Goal: Task Accomplishment & Management: Use online tool/utility

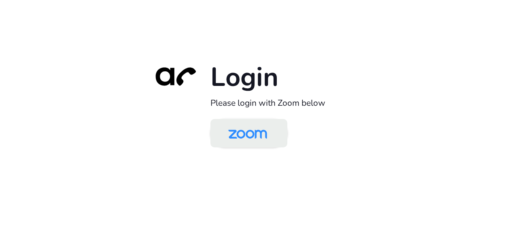
drag, startPoint x: 0, startPoint y: 0, endPoint x: 248, endPoint y: 135, distance: 282.3
click at [248, 135] on img at bounding box center [248, 134] width 56 height 26
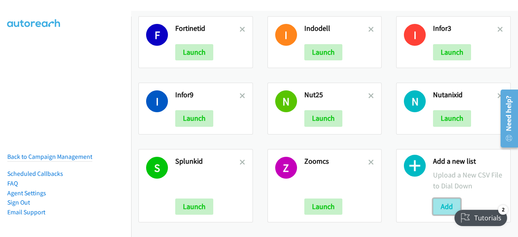
click at [439, 198] on button "Add" at bounding box center [447, 206] width 28 height 16
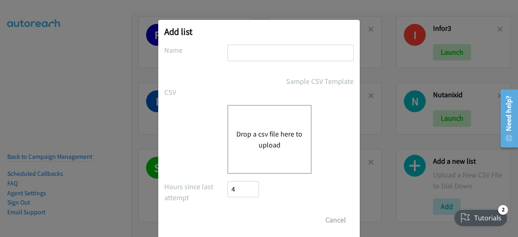
click at [253, 48] on input "text" at bounding box center [290, 53] width 126 height 17
type input "dell13/10"
click at [249, 134] on button "Drop a csv file here to upload" at bounding box center [269, 139] width 66 height 22
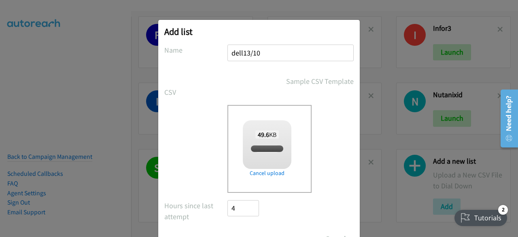
checkbox input "true"
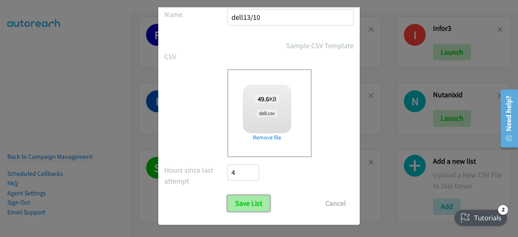
click at [243, 198] on input "Save List" at bounding box center [248, 203] width 42 height 16
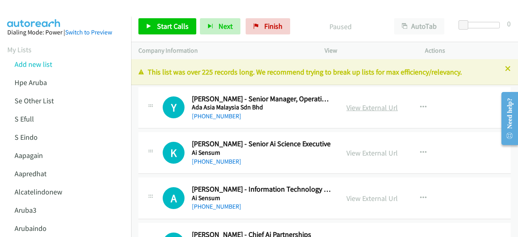
click at [352, 110] on link "View External Url" at bounding box center [371, 107] width 51 height 9
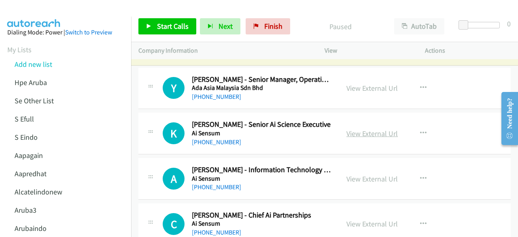
click at [373, 136] on link "View External Url" at bounding box center [371, 133] width 51 height 9
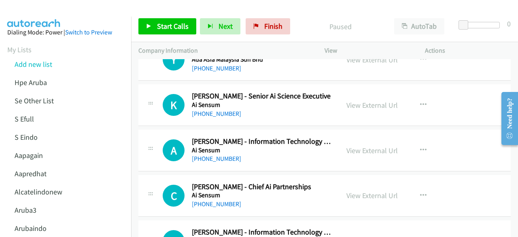
scroll to position [50, 0]
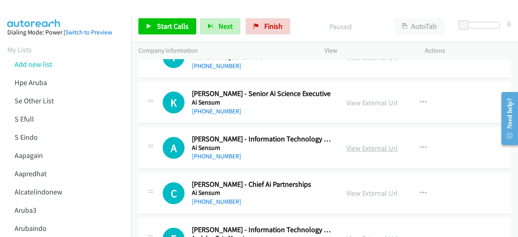
click at [370, 144] on link "View External Url" at bounding box center [371, 147] width 51 height 9
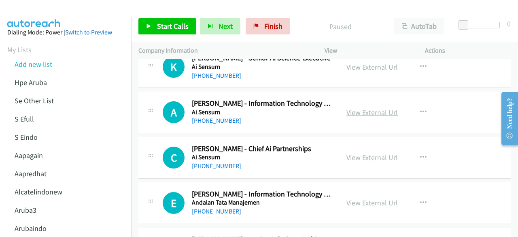
scroll to position [87, 0]
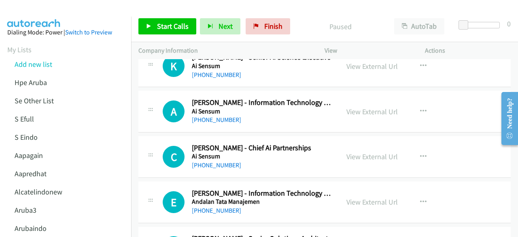
click at [376, 161] on div "View External Url View External Url Schedule/Manage Callback Start Calls Here R…" at bounding box center [393, 156] width 108 height 27
click at [374, 153] on link "View External Url" at bounding box center [371, 156] width 51 height 9
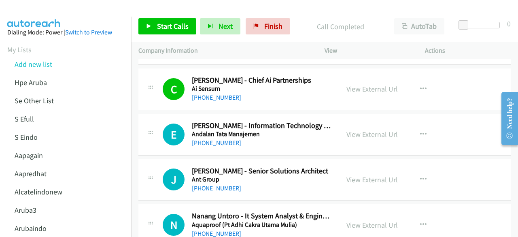
scroll to position [156, 0]
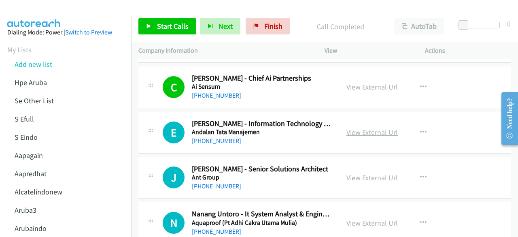
click at [356, 132] on link "View External Url" at bounding box center [371, 131] width 51 height 9
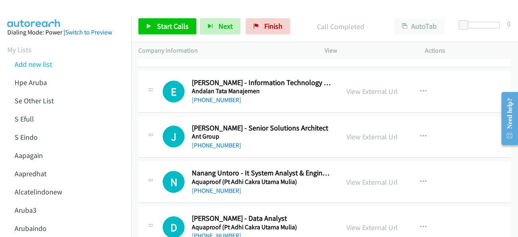
scroll to position [208, 0]
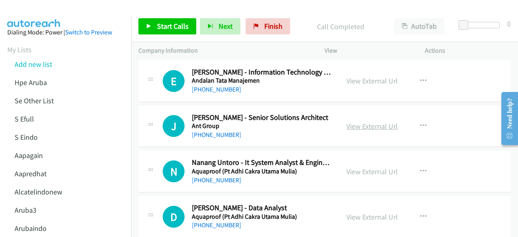
click at [371, 124] on link "View External Url" at bounding box center [371, 125] width 51 height 9
click at [367, 170] on link "View External Url" at bounding box center [371, 171] width 51 height 9
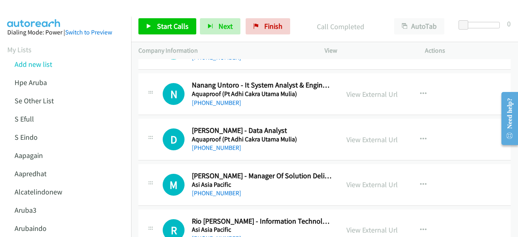
scroll to position [285, 0]
click at [370, 139] on link "View External Url" at bounding box center [371, 138] width 51 height 9
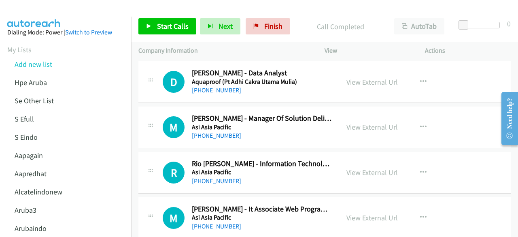
scroll to position [345, 0]
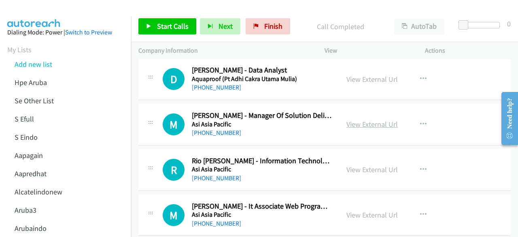
click at [365, 120] on link "View External Url" at bounding box center [371, 123] width 51 height 9
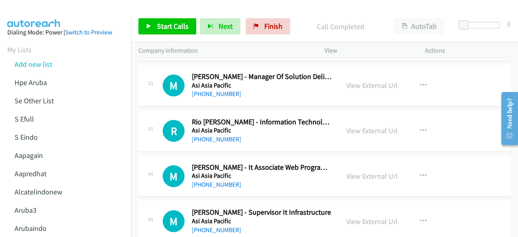
scroll to position [385, 0]
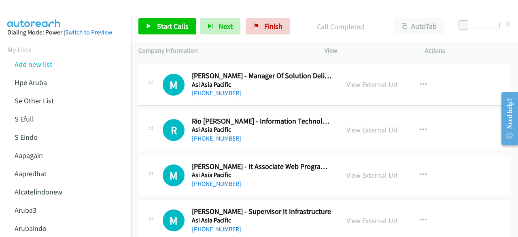
click at [379, 127] on link "View External Url" at bounding box center [371, 129] width 51 height 9
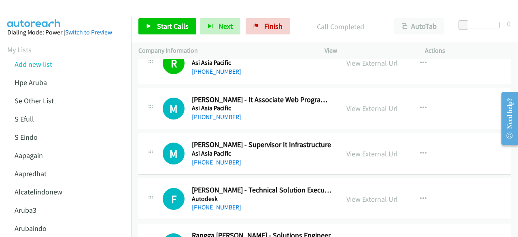
scroll to position [452, 0]
click at [365, 103] on link "View External Url" at bounding box center [371, 107] width 51 height 9
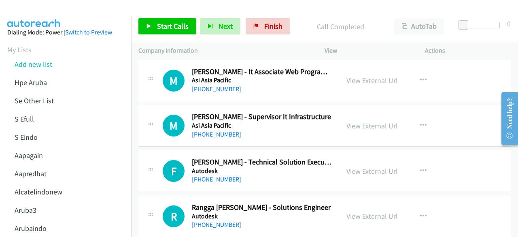
scroll to position [485, 0]
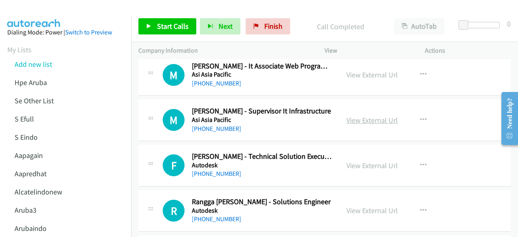
click at [353, 119] on link "View External Url" at bounding box center [371, 119] width 51 height 9
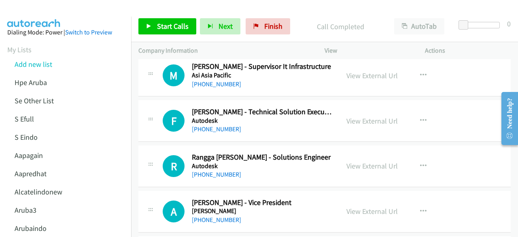
scroll to position [531, 0]
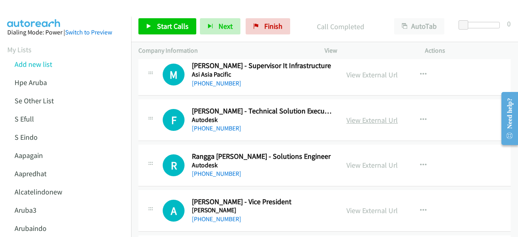
click at [346, 117] on link "View External Url" at bounding box center [371, 119] width 51 height 9
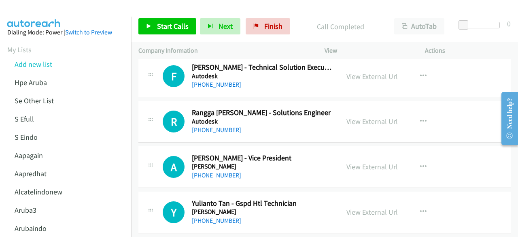
scroll to position [578, 0]
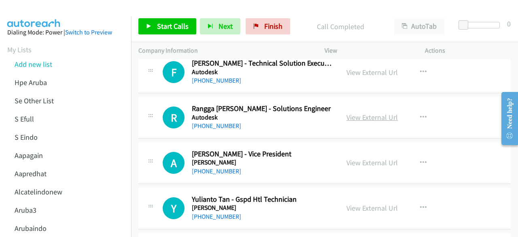
click at [357, 113] on link "View External Url" at bounding box center [371, 117] width 51 height 9
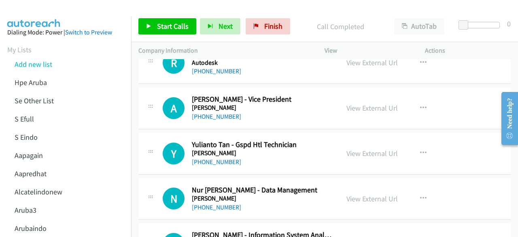
scroll to position [634, 0]
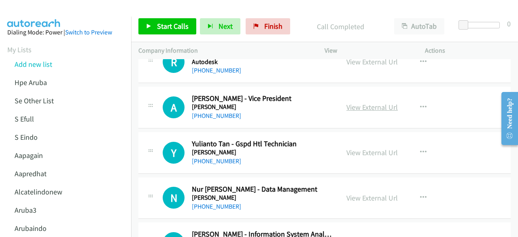
click at [363, 109] on link "View External Url" at bounding box center [371, 106] width 51 height 9
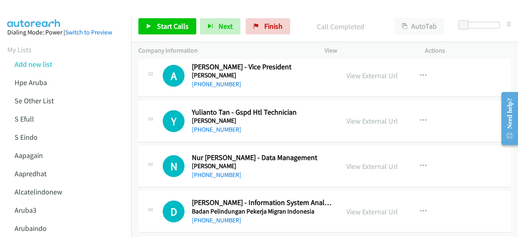
scroll to position [666, 0]
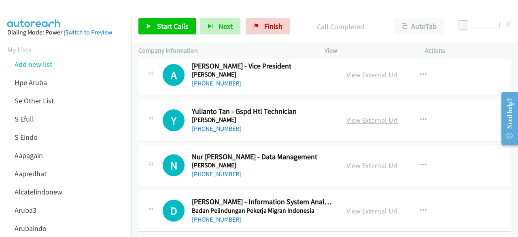
click at [359, 116] on link "View External Url" at bounding box center [371, 119] width 51 height 9
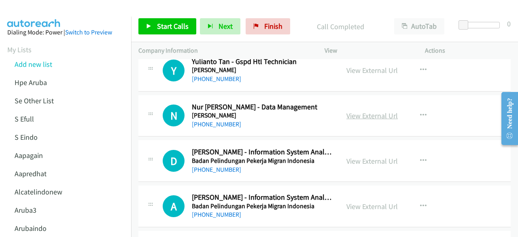
scroll to position [717, 0]
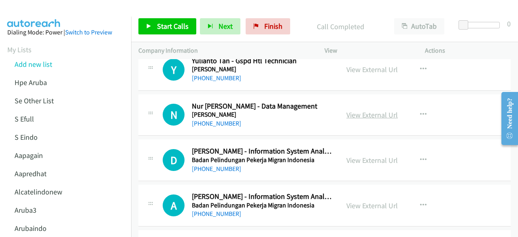
click at [356, 114] on link "View External Url" at bounding box center [371, 114] width 51 height 9
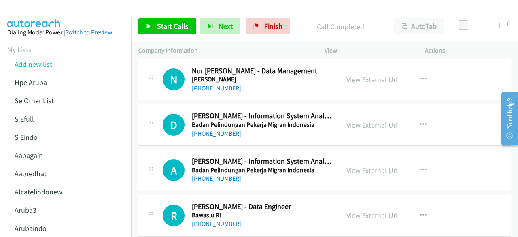
click at [378, 125] on link "View External Url" at bounding box center [371, 124] width 51 height 9
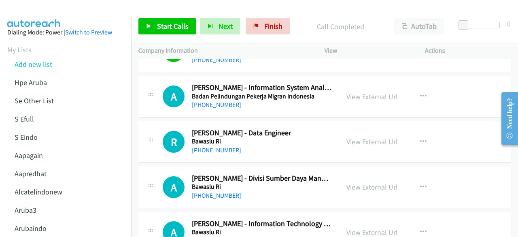
scroll to position [830, 0]
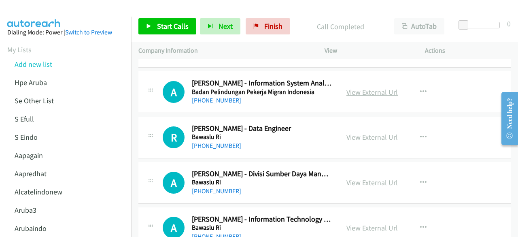
click at [368, 87] on link "View External Url" at bounding box center [371, 91] width 51 height 9
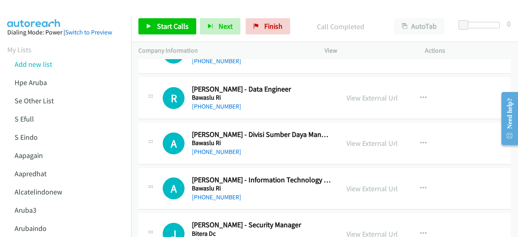
scroll to position [870, 0]
click at [357, 98] on link "View External Url" at bounding box center [371, 97] width 51 height 9
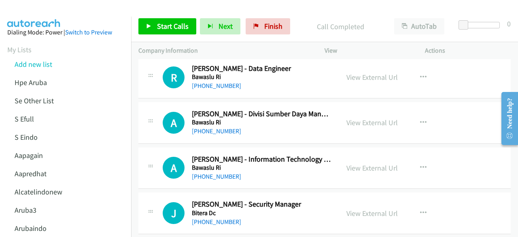
scroll to position [890, 0]
click at [366, 121] on link "View External Url" at bounding box center [371, 121] width 51 height 9
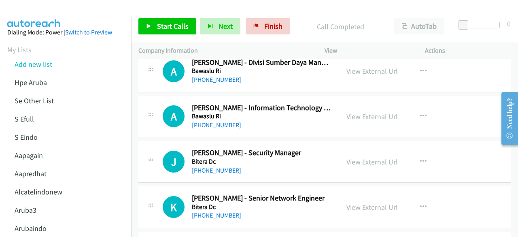
scroll to position [942, 0]
click at [364, 119] on div "View External Url View External Url Schedule/Manage Callback Start Calls Here R…" at bounding box center [393, 116] width 108 height 27
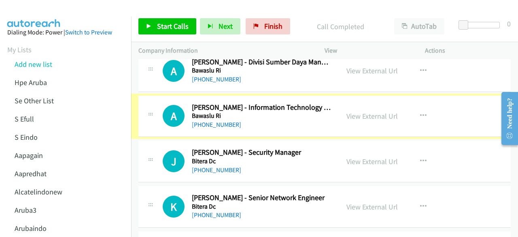
click at [364, 115] on link "View External Url" at bounding box center [371, 115] width 51 height 9
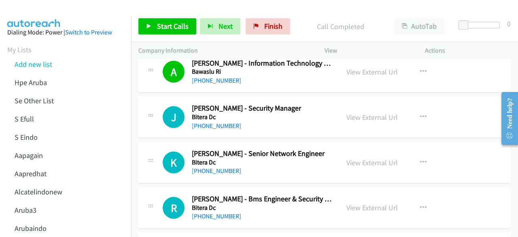
scroll to position [986, 0]
click at [362, 112] on link "View External Url" at bounding box center [371, 116] width 51 height 9
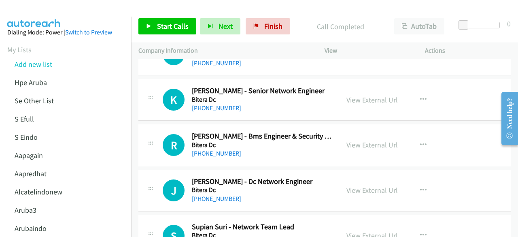
scroll to position [1050, 0]
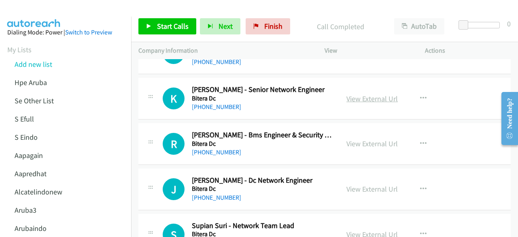
click at [352, 94] on link "View External Url" at bounding box center [371, 98] width 51 height 9
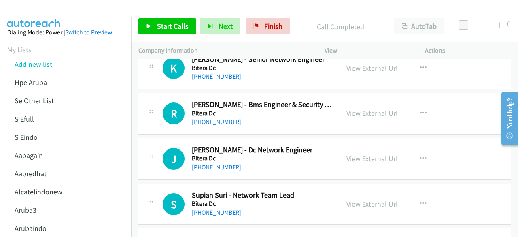
scroll to position [1081, 0]
click at [369, 111] on link "View External Url" at bounding box center [371, 112] width 51 height 9
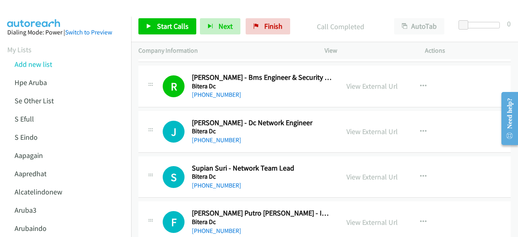
scroll to position [1109, 0]
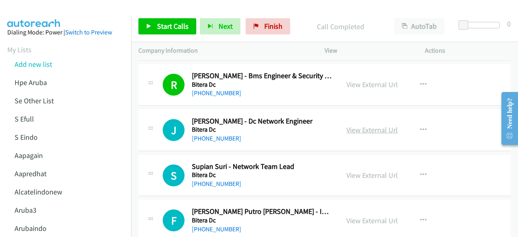
click at [379, 128] on link "View External Url" at bounding box center [371, 129] width 51 height 9
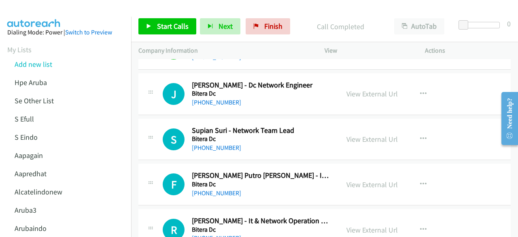
scroll to position [1146, 0]
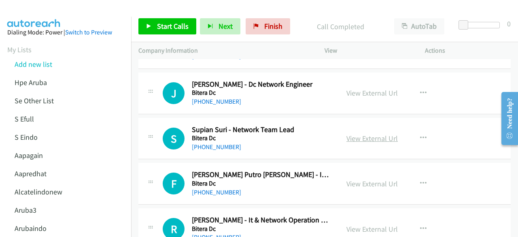
click at [362, 134] on link "View External Url" at bounding box center [371, 138] width 51 height 9
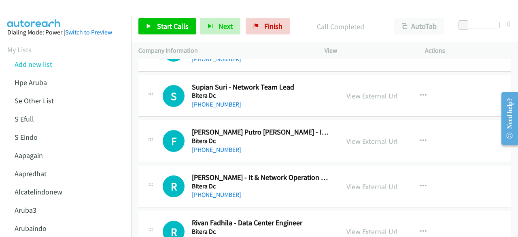
scroll to position [1189, 0]
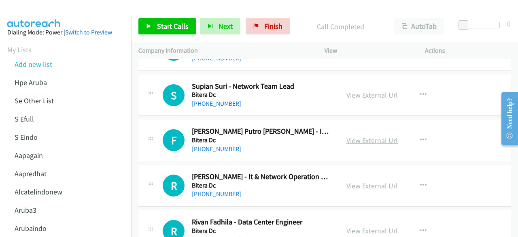
click at [367, 136] on link "View External Url" at bounding box center [371, 140] width 51 height 9
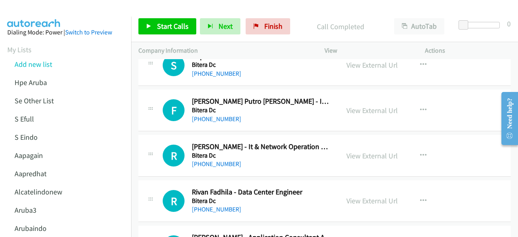
scroll to position [1228, 0]
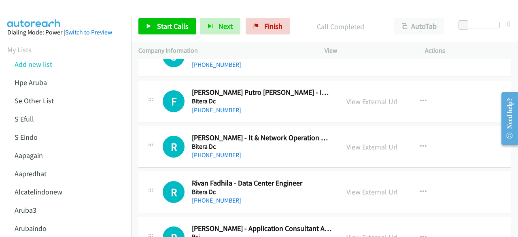
click at [376, 136] on div "View External Url View External Url Schedule/Manage Callback Start Calls Here R…" at bounding box center [393, 146] width 108 height 27
click at [374, 142] on link "View External Url" at bounding box center [371, 146] width 51 height 9
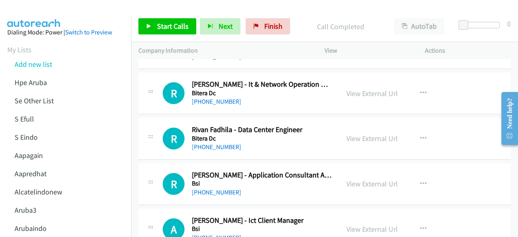
click at [366, 127] on div "View External Url View External Url Schedule/Manage Callback Start Calls Here R…" at bounding box center [393, 138] width 108 height 27
click at [367, 134] on link "View External Url" at bounding box center [371, 138] width 51 height 9
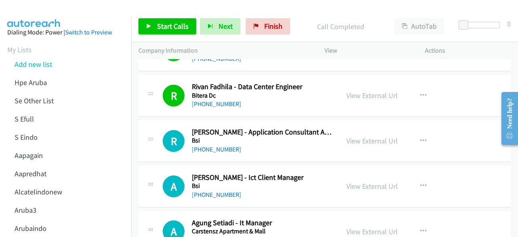
scroll to position [1325, 0]
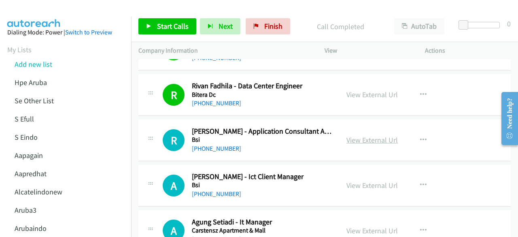
click at [359, 135] on link "View External Url" at bounding box center [371, 139] width 51 height 9
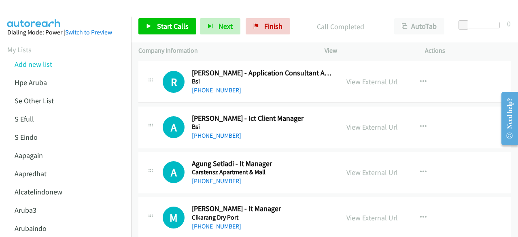
scroll to position [1384, 0]
click at [367, 122] on link "View External Url" at bounding box center [371, 126] width 51 height 9
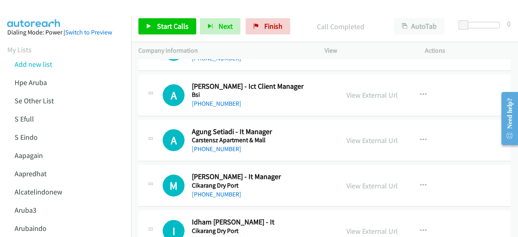
scroll to position [1434, 0]
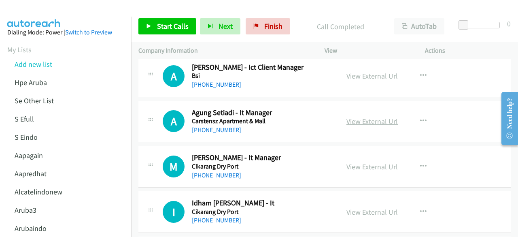
click at [359, 120] on link "View External Url" at bounding box center [371, 121] width 51 height 9
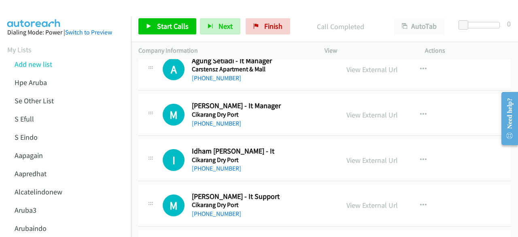
scroll to position [1488, 0]
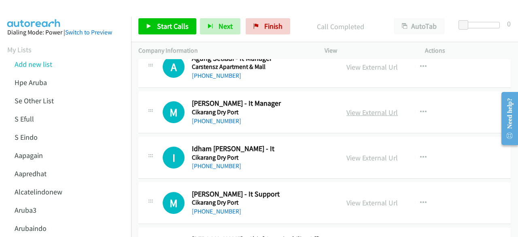
click at [367, 108] on link "View External Url" at bounding box center [371, 112] width 51 height 9
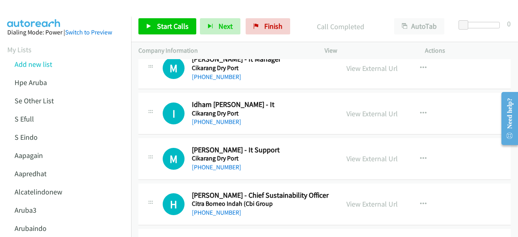
scroll to position [1534, 0]
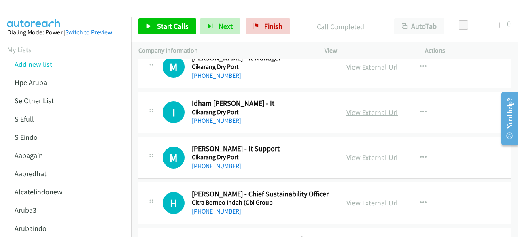
click at [359, 108] on link "View External Url" at bounding box center [371, 112] width 51 height 9
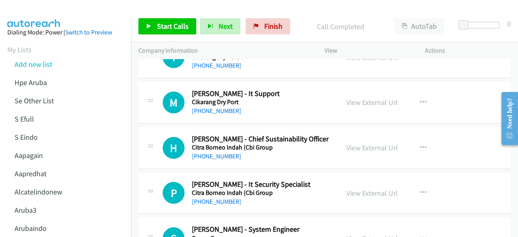
scroll to position [1590, 0]
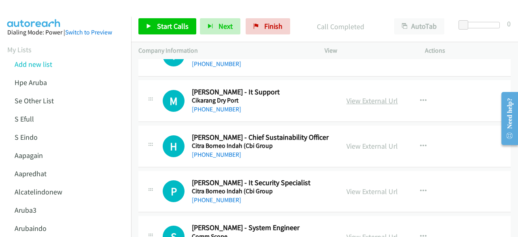
click at [360, 96] on link "View External Url" at bounding box center [371, 100] width 51 height 9
click at [363, 148] on div "View External Url View External Url Schedule/Manage Callback Start Calls Here R…" at bounding box center [393, 146] width 108 height 27
click at [365, 141] on link "View External Url" at bounding box center [371, 145] width 51 height 9
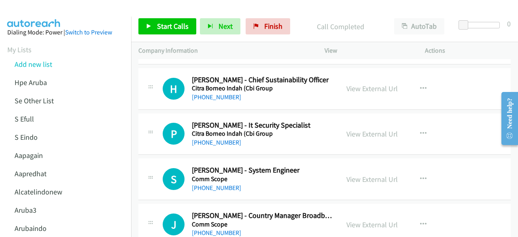
scroll to position [1649, 0]
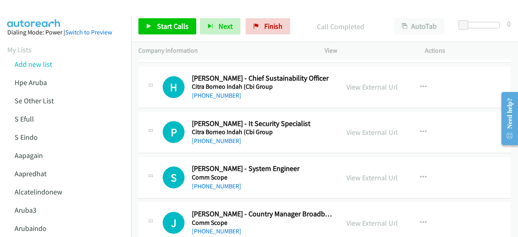
click at [357, 121] on div "View External Url View External Url Schedule/Manage Callback Start Calls Here R…" at bounding box center [393, 132] width 108 height 27
click at [361, 128] on link "View External Url" at bounding box center [371, 131] width 51 height 9
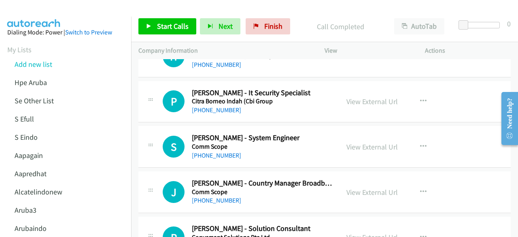
scroll to position [1686, 0]
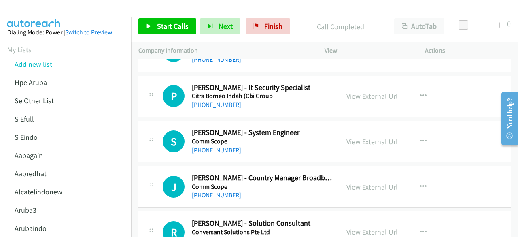
click at [370, 137] on link "View External Url" at bounding box center [371, 141] width 51 height 9
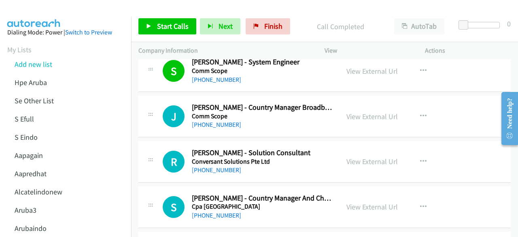
scroll to position [1758, 0]
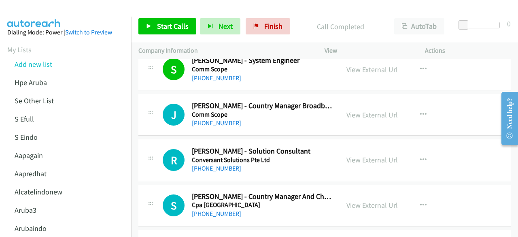
click at [357, 111] on link "View External Url" at bounding box center [371, 114] width 51 height 9
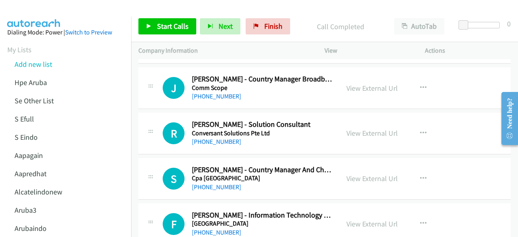
scroll to position [1785, 0]
click at [359, 127] on div "View External Url" at bounding box center [371, 132] width 51 height 11
click at [359, 128] on link "View External Url" at bounding box center [371, 132] width 51 height 9
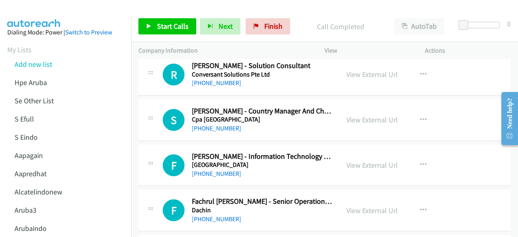
scroll to position [1846, 0]
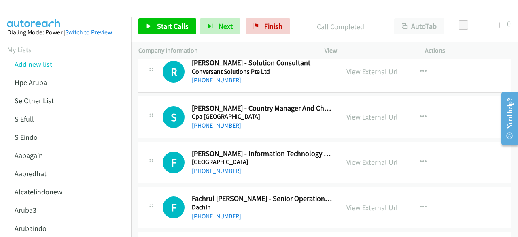
click at [367, 112] on link "View External Url" at bounding box center [371, 116] width 51 height 9
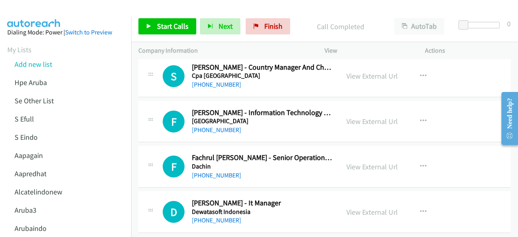
scroll to position [1890, 0]
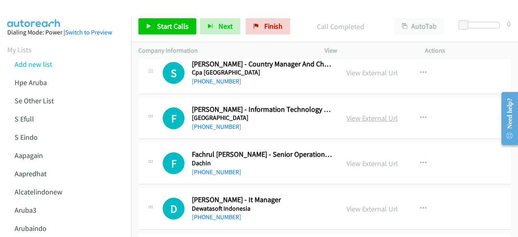
click at [347, 113] on link "View External Url" at bounding box center [371, 117] width 51 height 9
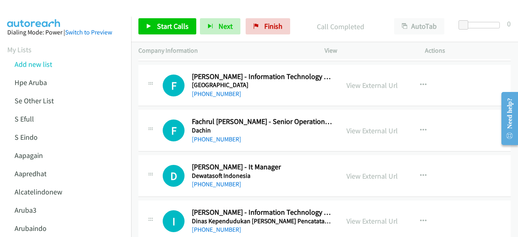
scroll to position [1931, 0]
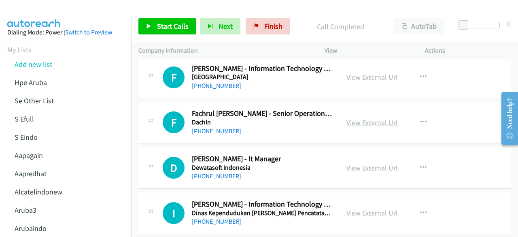
click at [364, 118] on link "View External Url" at bounding box center [371, 122] width 51 height 9
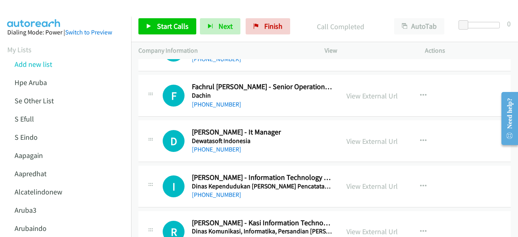
scroll to position [1966, 0]
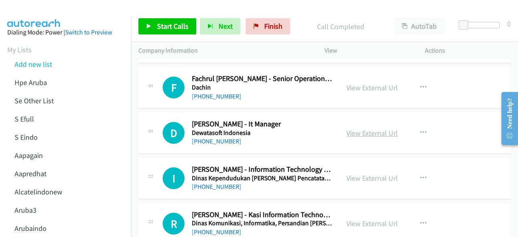
drag, startPoint x: 376, startPoint y: 139, endPoint x: 372, endPoint y: 125, distance: 14.7
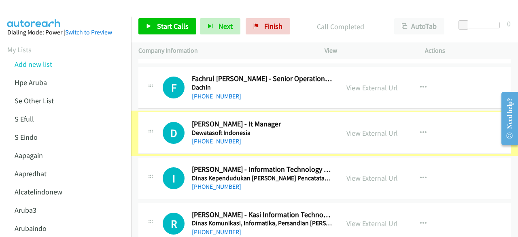
click at [372, 128] on link "View External Url" at bounding box center [371, 132] width 51 height 9
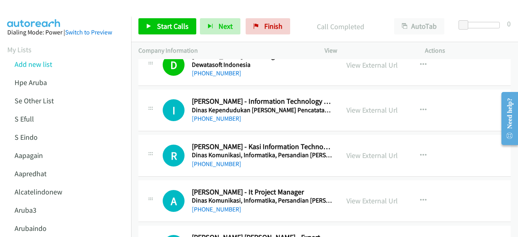
scroll to position [2034, 0]
click at [366, 105] on link "View External Url" at bounding box center [371, 109] width 51 height 9
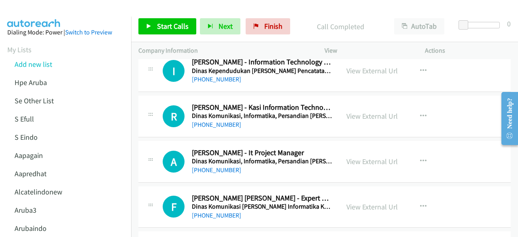
scroll to position [2080, 0]
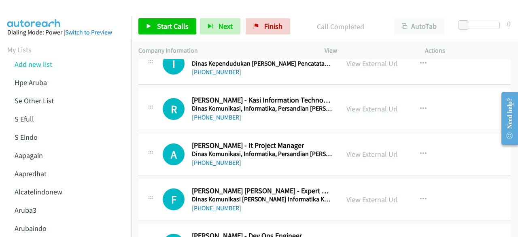
click at [364, 104] on link "View External Url" at bounding box center [371, 108] width 51 height 9
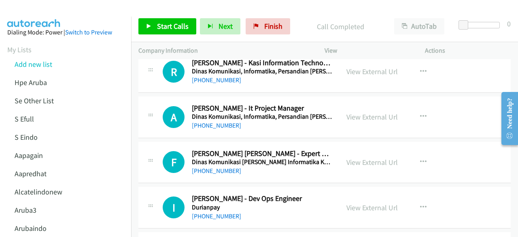
scroll to position [2118, 0]
click at [350, 113] on link "View External Url" at bounding box center [371, 116] width 51 height 9
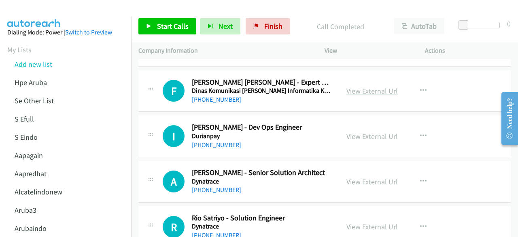
scroll to position [2189, 0]
click at [374, 86] on link "View External Url" at bounding box center [371, 90] width 51 height 9
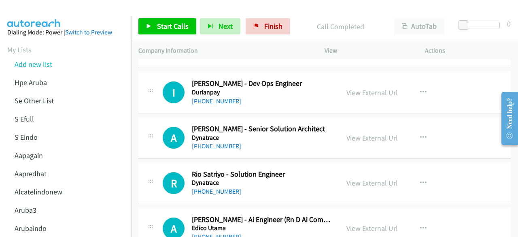
scroll to position [2236, 0]
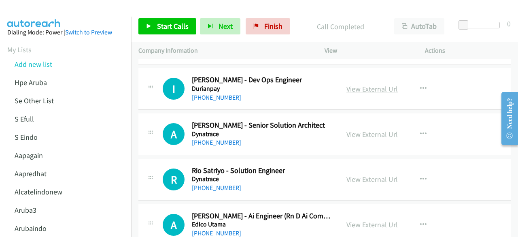
click at [367, 84] on link "View External Url" at bounding box center [371, 88] width 51 height 9
click at [373, 132] on div "View External Url" at bounding box center [371, 134] width 51 height 11
click at [373, 129] on link "View External Url" at bounding box center [371, 133] width 51 height 9
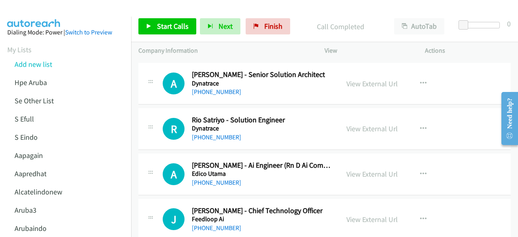
scroll to position [2287, 0]
click at [370, 115] on div "View External Url View External Url Schedule/Manage Callback Start Calls Here R…" at bounding box center [393, 128] width 108 height 27
click at [371, 125] on link "View External Url" at bounding box center [371, 127] width 51 height 9
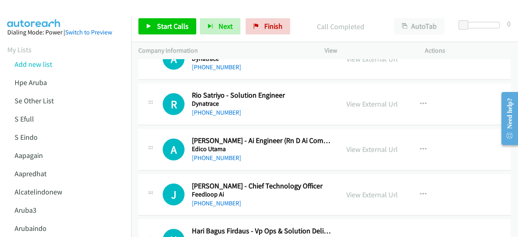
scroll to position [2312, 0]
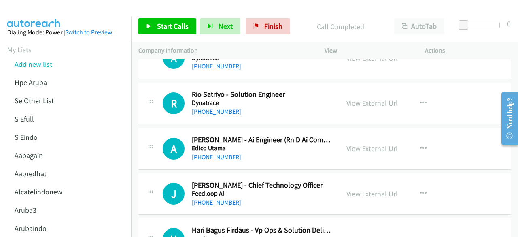
click at [370, 144] on link "View External Url" at bounding box center [371, 148] width 51 height 9
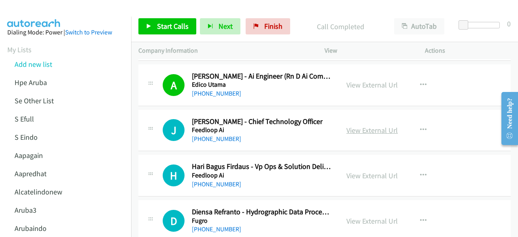
scroll to position [2377, 0]
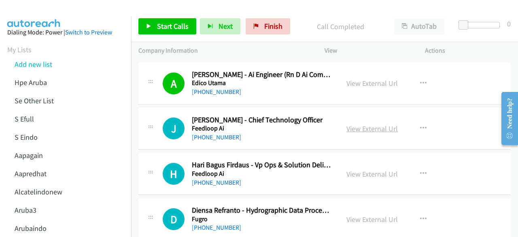
click at [376, 124] on link "View External Url" at bounding box center [371, 128] width 51 height 9
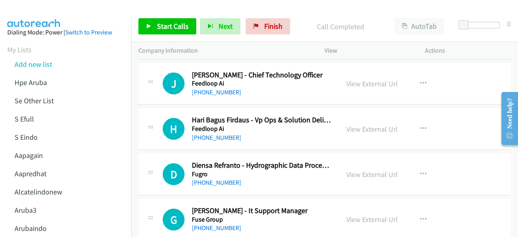
scroll to position [2422, 0]
click at [372, 115] on div "View External Url View External Url Schedule/Manage Callback Start Calls Here R…" at bounding box center [393, 128] width 108 height 27
click at [376, 125] on link "View External Url" at bounding box center [371, 128] width 51 height 9
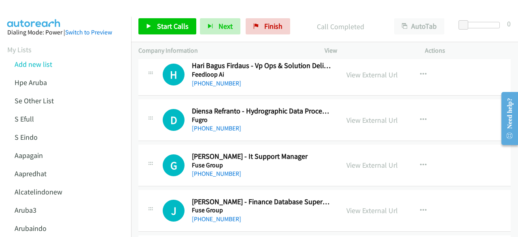
scroll to position [2477, 0]
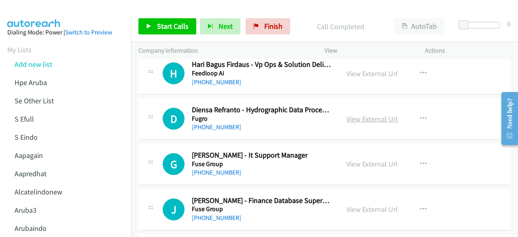
click at [368, 114] on link "View External Url" at bounding box center [371, 118] width 51 height 9
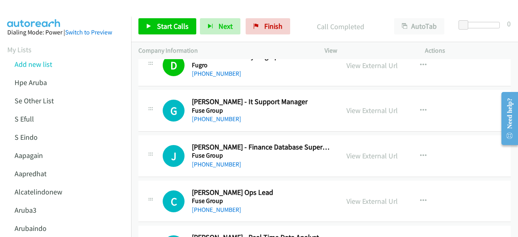
click at [359, 108] on div "View External Url View External Url Schedule/Manage Callback Start Calls Here R…" at bounding box center [393, 110] width 108 height 27
click at [360, 106] on link "View External Url" at bounding box center [371, 110] width 51 height 9
click at [370, 151] on link "View External Url" at bounding box center [371, 155] width 51 height 9
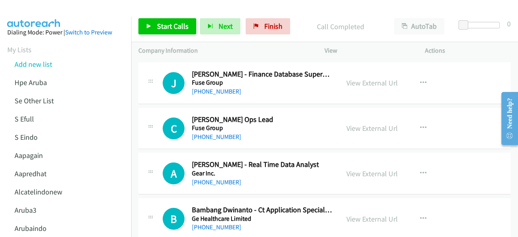
scroll to position [2609, 0]
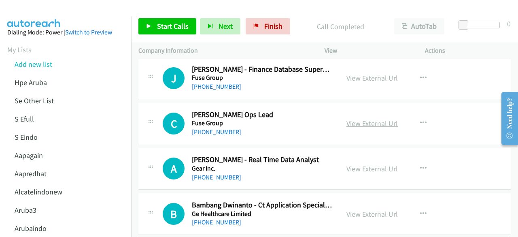
click at [359, 119] on link "View External Url" at bounding box center [371, 123] width 51 height 9
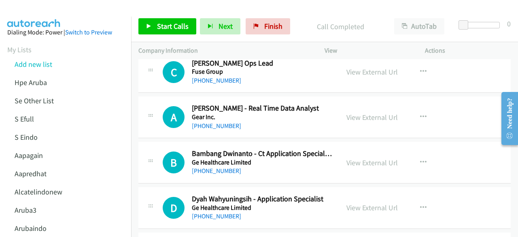
scroll to position [2660, 0]
click at [352, 112] on link "View External Url" at bounding box center [371, 116] width 51 height 9
click at [366, 157] on link "View External Url" at bounding box center [371, 161] width 51 height 9
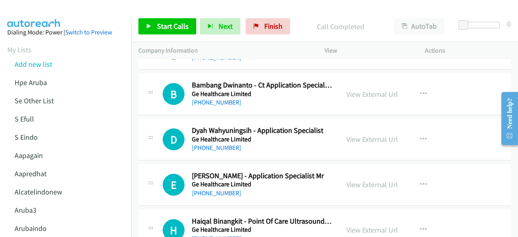
scroll to position [2729, 0]
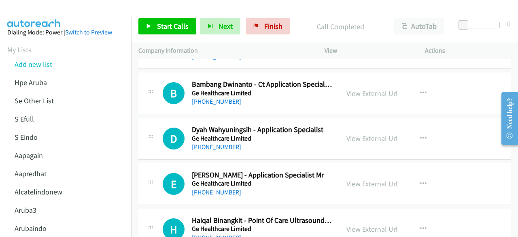
click at [350, 133] on div "View External Url" at bounding box center [371, 138] width 51 height 11
click at [352, 134] on link "View External Url" at bounding box center [371, 138] width 51 height 9
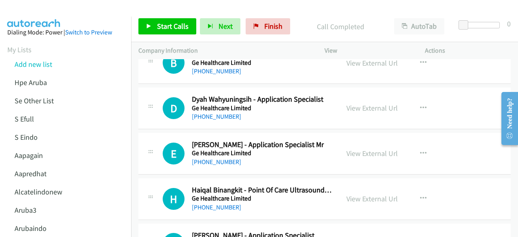
scroll to position [2761, 0]
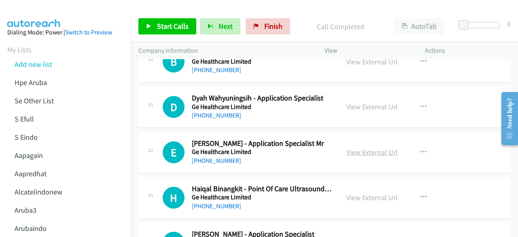
click at [362, 147] on link "View External Url" at bounding box center [371, 151] width 51 height 9
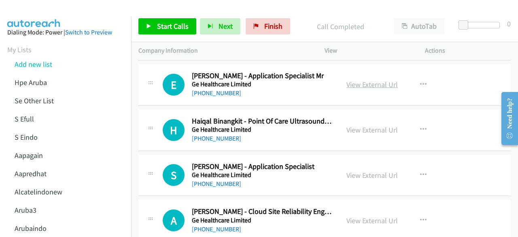
scroll to position [2829, 0]
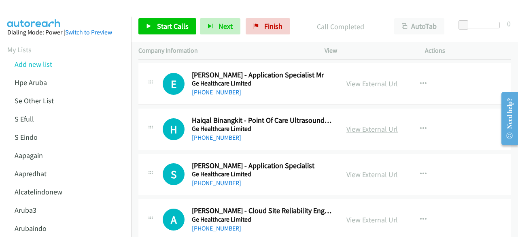
click at [371, 124] on link "View External Url" at bounding box center [371, 128] width 51 height 9
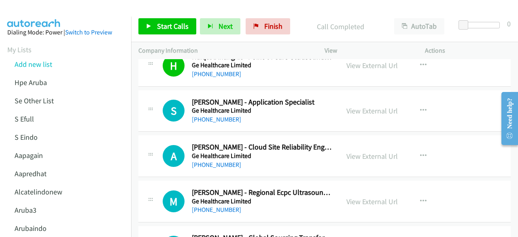
scroll to position [2895, 0]
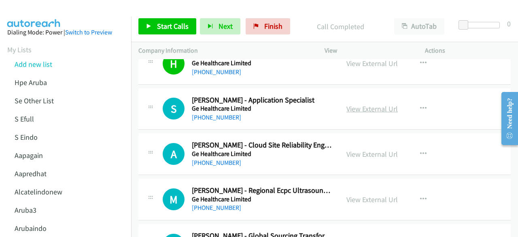
click at [357, 104] on link "View External Url" at bounding box center [371, 108] width 51 height 9
click at [356, 149] on link "View External Url" at bounding box center [371, 153] width 51 height 9
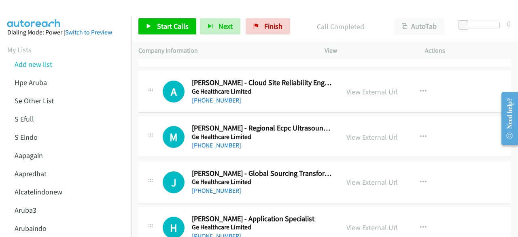
scroll to position [2958, 0]
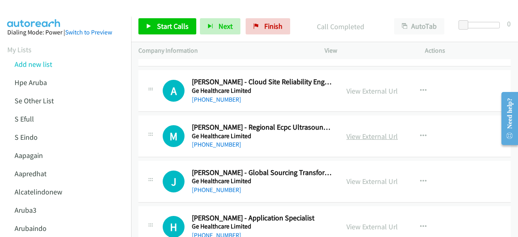
click at [363, 132] on link "View External Url" at bounding box center [371, 136] width 51 height 9
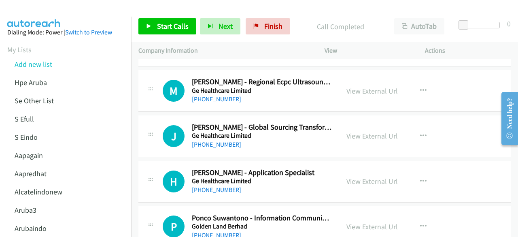
scroll to position [3005, 0]
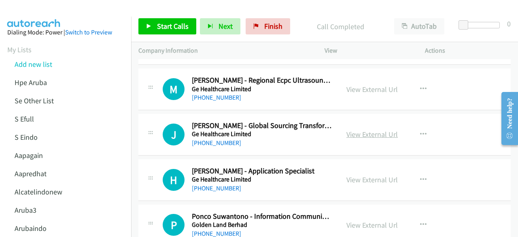
click at [354, 129] on link "View External Url" at bounding box center [371, 133] width 51 height 9
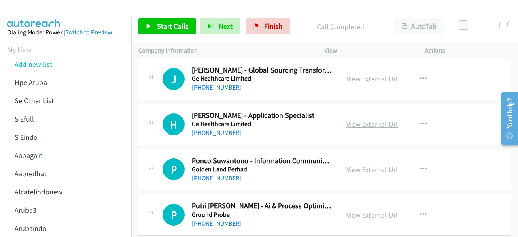
scroll to position [3061, 0]
click at [357, 119] on link "View External Url" at bounding box center [371, 123] width 51 height 9
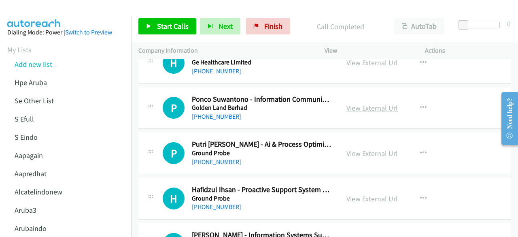
scroll to position [3124, 0]
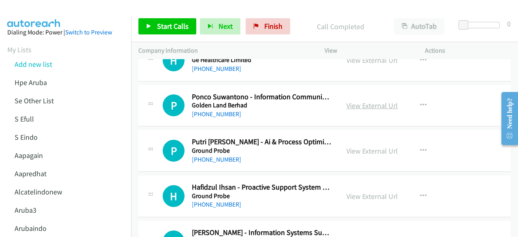
click at [361, 101] on link "View External Url" at bounding box center [371, 105] width 51 height 9
click at [359, 146] on link "View External Url" at bounding box center [371, 150] width 51 height 9
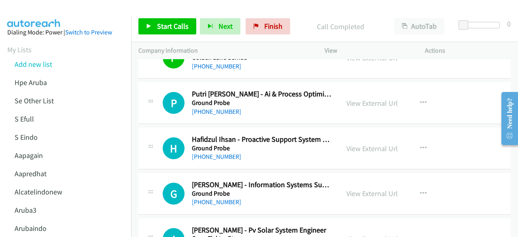
scroll to position [3180, 0]
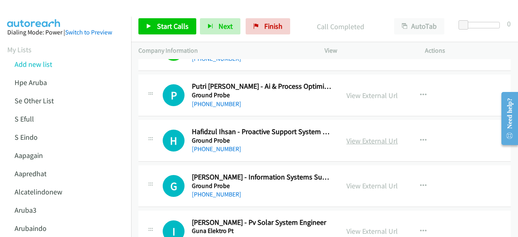
click at [359, 136] on link "View External Url" at bounding box center [371, 140] width 51 height 9
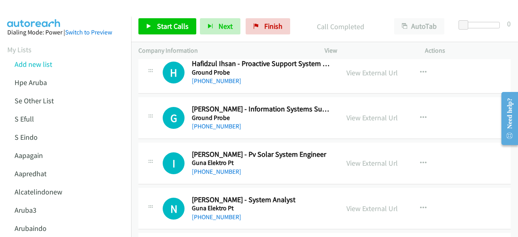
scroll to position [3248, 0]
click at [351, 113] on link "View External Url" at bounding box center [371, 117] width 51 height 9
click at [363, 158] on link "View External Url" at bounding box center [371, 162] width 51 height 9
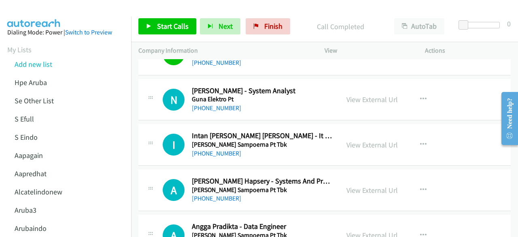
scroll to position [3357, 0]
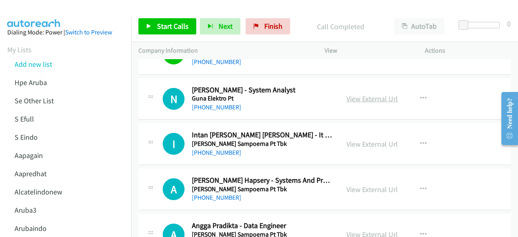
click at [363, 94] on link "View External Url" at bounding box center [371, 98] width 51 height 9
click at [373, 139] on link "View External Url" at bounding box center [371, 143] width 51 height 9
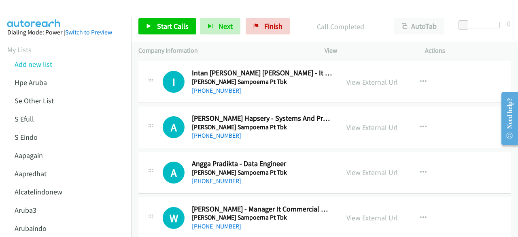
scroll to position [3420, 0]
click at [367, 122] on link "View External Url" at bounding box center [371, 126] width 51 height 9
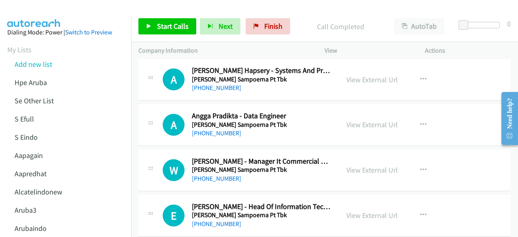
scroll to position [3469, 0]
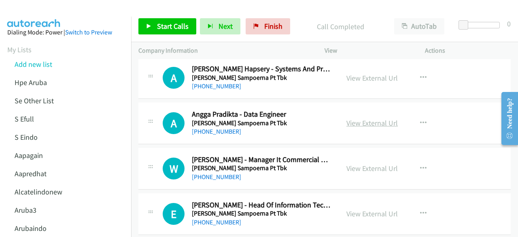
click at [369, 118] on link "View External Url" at bounding box center [371, 122] width 51 height 9
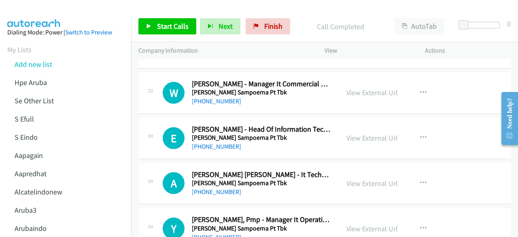
scroll to position [3545, 0]
click at [362, 87] on link "View External Url" at bounding box center [371, 91] width 51 height 9
click at [379, 134] on div "View External Url View External Url Schedule/Manage Callback Start Calls Here R…" at bounding box center [393, 137] width 108 height 27
click at [378, 133] on link "View External Url" at bounding box center [371, 137] width 51 height 9
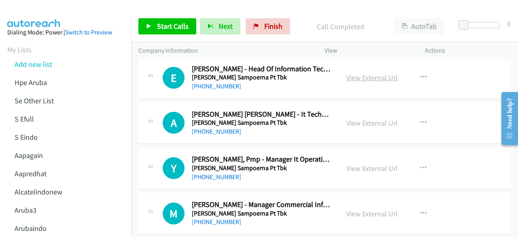
scroll to position [3606, 0]
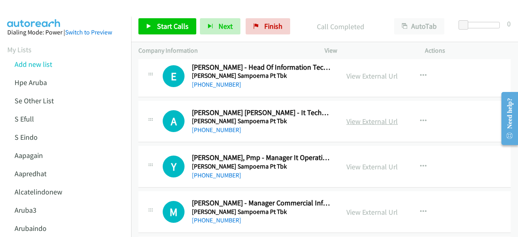
click at [363, 117] on link "View External Url" at bounding box center [371, 121] width 51 height 9
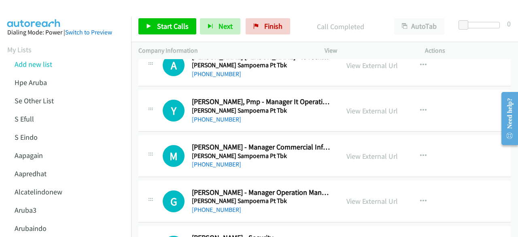
scroll to position [3663, 0]
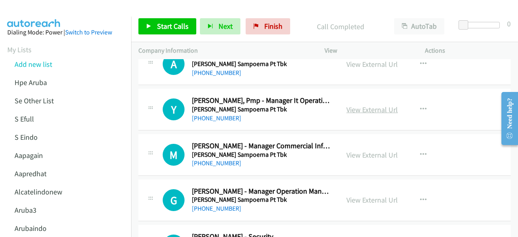
click at [360, 105] on link "View External Url" at bounding box center [371, 109] width 51 height 9
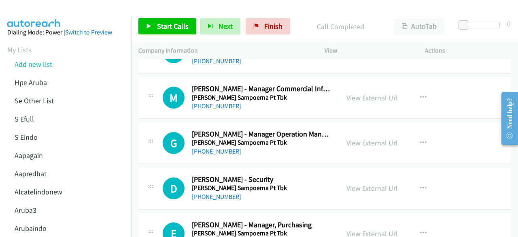
scroll to position [3721, 0]
click at [369, 93] on link "View External Url" at bounding box center [371, 97] width 51 height 9
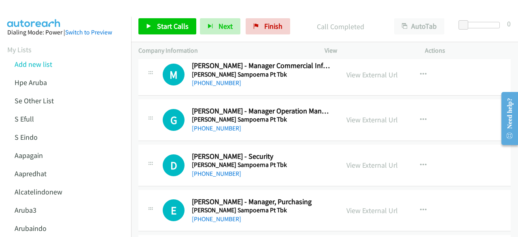
scroll to position [3749, 0]
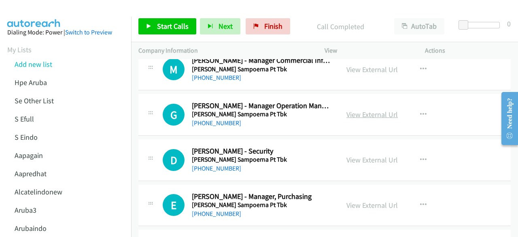
click at [364, 110] on link "View External Url" at bounding box center [371, 114] width 51 height 9
click at [380, 155] on link "View External Url" at bounding box center [371, 159] width 51 height 9
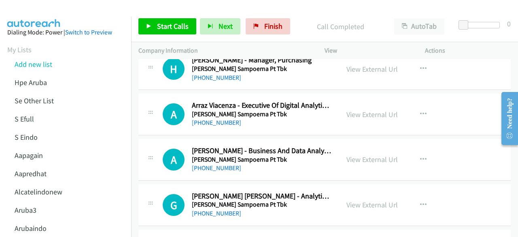
scroll to position [3931, 0]
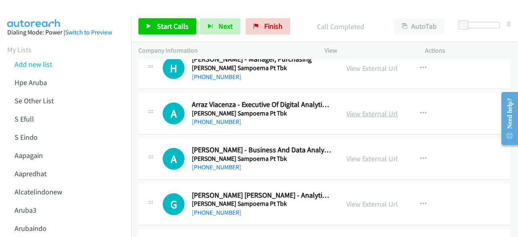
click at [367, 109] on link "View External Url" at bounding box center [371, 113] width 51 height 9
click at [363, 154] on link "View External Url" at bounding box center [371, 158] width 51 height 9
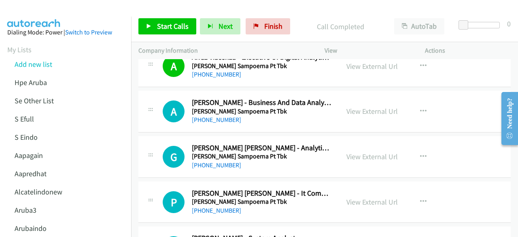
scroll to position [3980, 0]
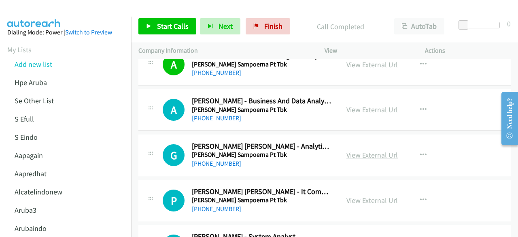
click at [359, 150] on link "View External Url" at bounding box center [371, 154] width 51 height 9
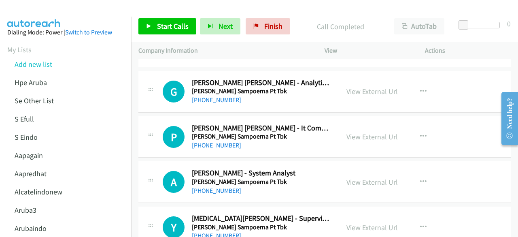
scroll to position [4046, 0]
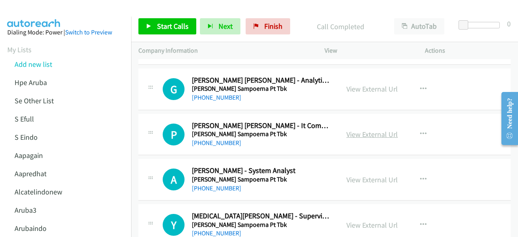
click at [361, 129] on link "View External Url" at bounding box center [371, 133] width 51 height 9
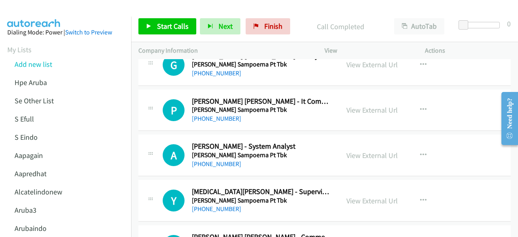
scroll to position [4070, 0]
click at [367, 150] on link "View External Url" at bounding box center [371, 154] width 51 height 9
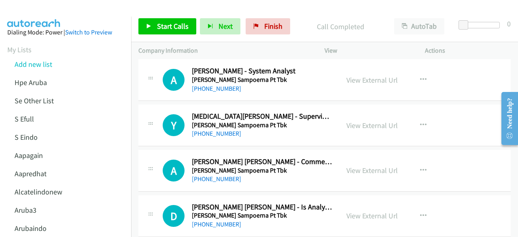
scroll to position [4149, 0]
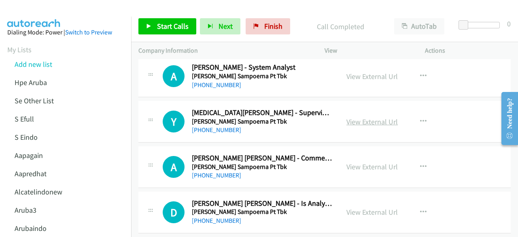
click at [367, 117] on link "View External Url" at bounding box center [371, 121] width 51 height 9
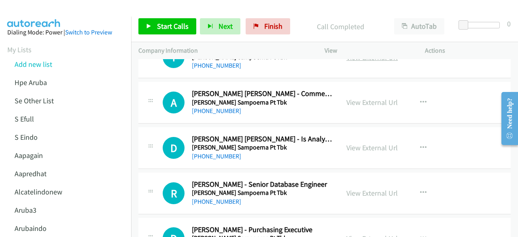
scroll to position [4214, 0]
click at [365, 97] on link "View External Url" at bounding box center [371, 101] width 51 height 9
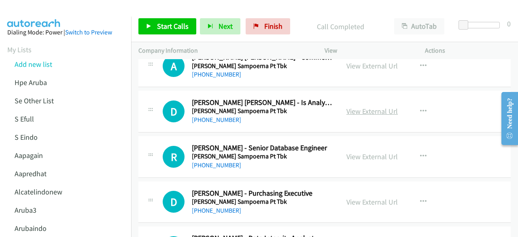
scroll to position [4250, 0]
click at [356, 106] on link "View External Url" at bounding box center [371, 110] width 51 height 9
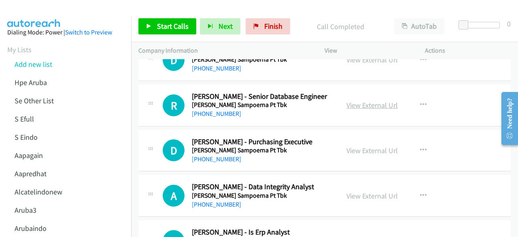
scroll to position [4301, 0]
click at [359, 100] on link "View External Url" at bounding box center [371, 104] width 51 height 9
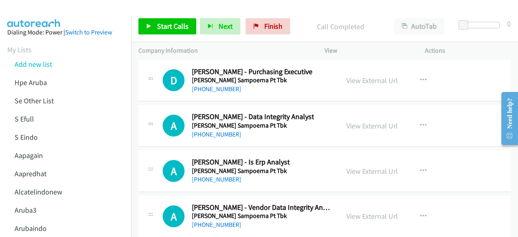
scroll to position [4375, 0]
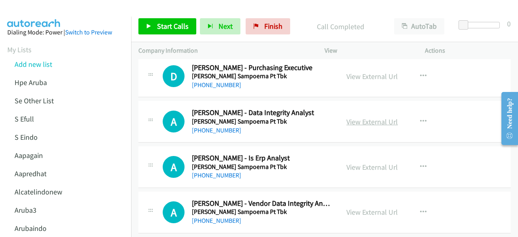
click at [362, 117] on link "View External Url" at bounding box center [371, 121] width 51 height 9
click at [348, 162] on link "View External Url" at bounding box center [371, 166] width 51 height 9
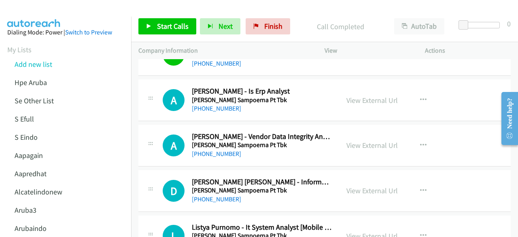
scroll to position [4447, 0]
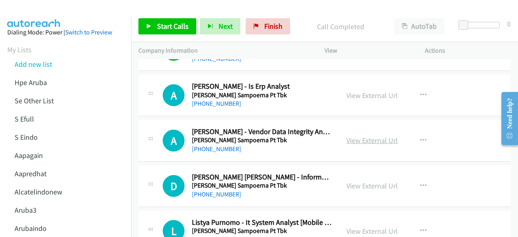
click at [359, 136] on link "View External Url" at bounding box center [371, 140] width 51 height 9
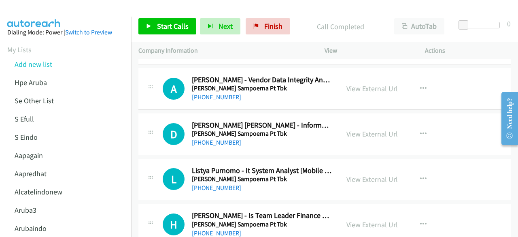
scroll to position [4499, 0]
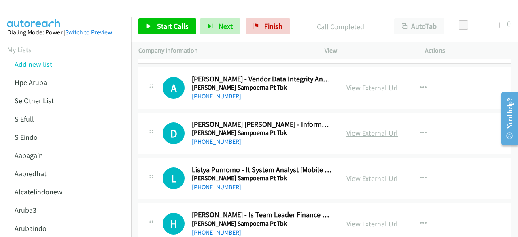
click at [359, 128] on link "View External Url" at bounding box center [371, 132] width 51 height 9
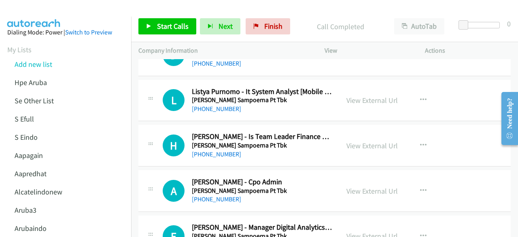
scroll to position [4578, 0]
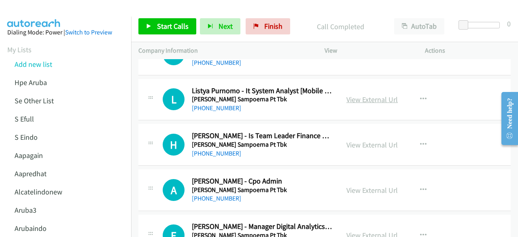
click at [355, 95] on link "View External Url" at bounding box center [371, 99] width 51 height 9
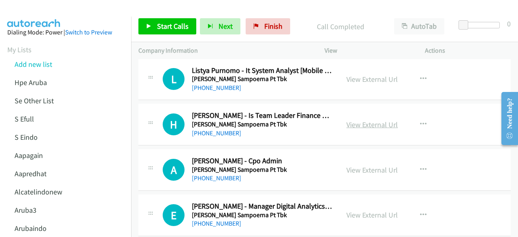
click at [364, 120] on link "View External Url" at bounding box center [371, 124] width 51 height 9
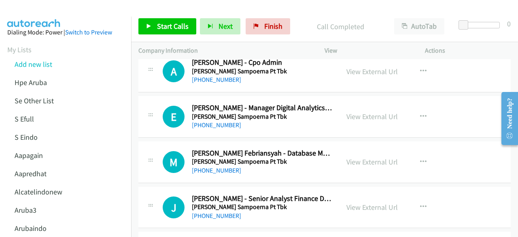
scroll to position [4698, 0]
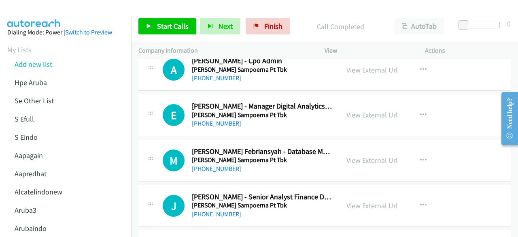
click at [352, 110] on link "View External Url" at bounding box center [371, 114] width 51 height 9
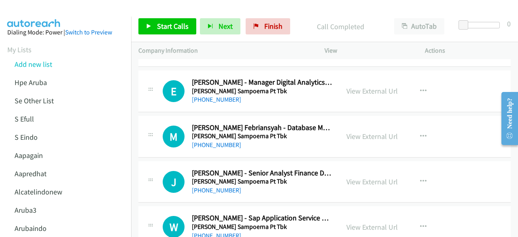
scroll to position [4723, 0]
click at [358, 131] on link "View External Url" at bounding box center [371, 135] width 51 height 9
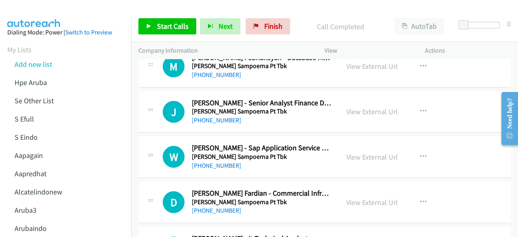
scroll to position [4797, 0]
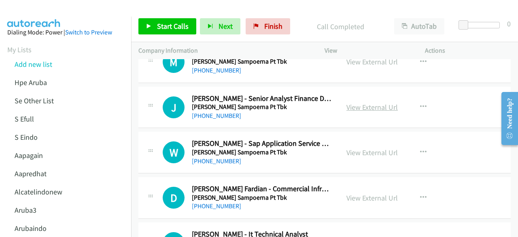
click at [365, 102] on link "View External Url" at bounding box center [371, 106] width 51 height 9
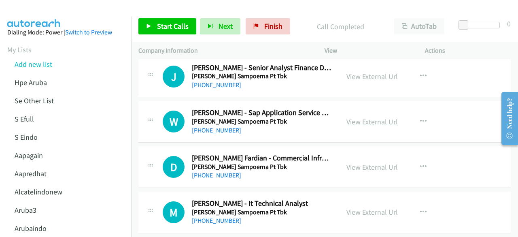
click at [351, 117] on link "View External Url" at bounding box center [371, 121] width 51 height 9
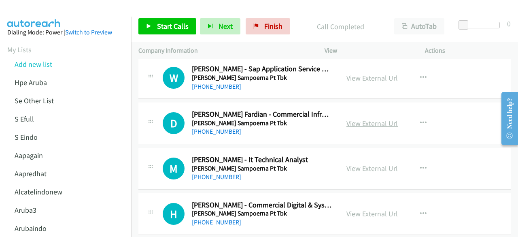
click at [350, 119] on link "View External Url" at bounding box center [371, 123] width 51 height 9
click at [361, 163] on link "View External Url" at bounding box center [371, 167] width 51 height 9
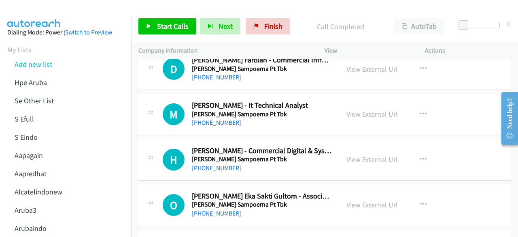
scroll to position [4941, 0]
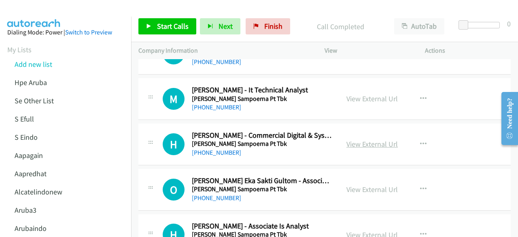
click at [363, 139] on link "View External Url" at bounding box center [371, 143] width 51 height 9
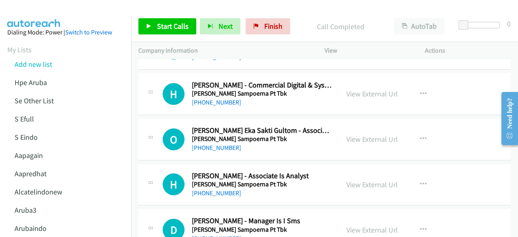
scroll to position [4994, 0]
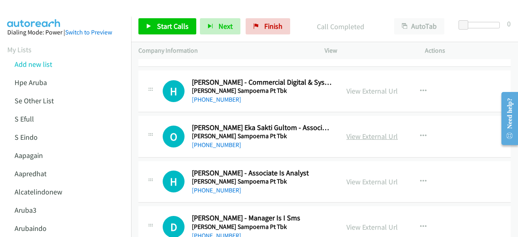
click at [367, 132] on link "View External Url" at bounding box center [371, 136] width 51 height 9
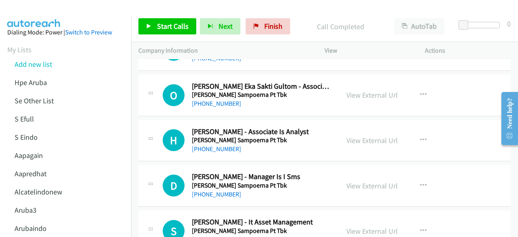
scroll to position [5042, 0]
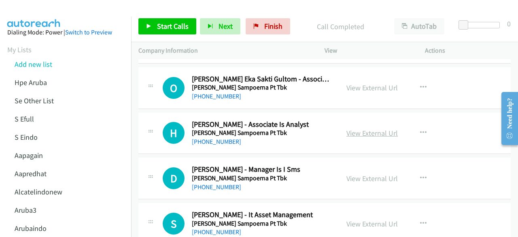
click at [353, 128] on link "View External Url" at bounding box center [371, 132] width 51 height 9
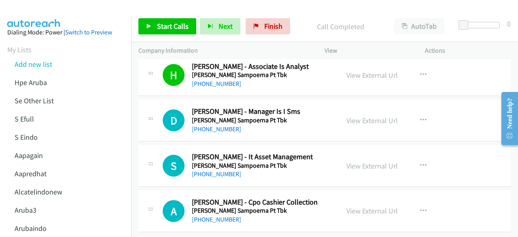
scroll to position [5101, 0]
click at [362, 106] on div "View External Url View External Url Schedule/Manage Callback Start Calls Here R…" at bounding box center [393, 119] width 108 height 27
click at [363, 115] on link "View External Url" at bounding box center [371, 119] width 51 height 9
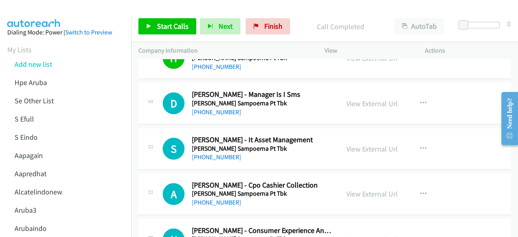
click at [353, 140] on div "View External Url View External Url Schedule/Manage Callback Start Calls Here R…" at bounding box center [393, 148] width 108 height 27
click at [356, 144] on link "View External Url" at bounding box center [371, 148] width 51 height 9
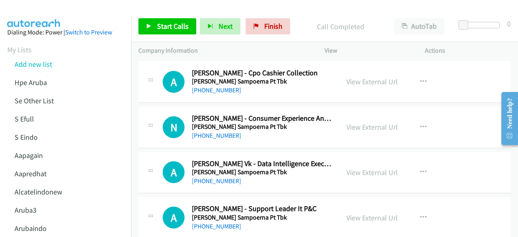
scroll to position [5231, 0]
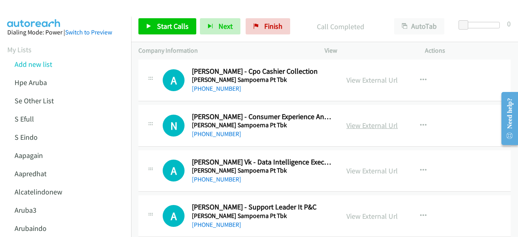
click at [364, 121] on link "View External Url" at bounding box center [371, 125] width 51 height 9
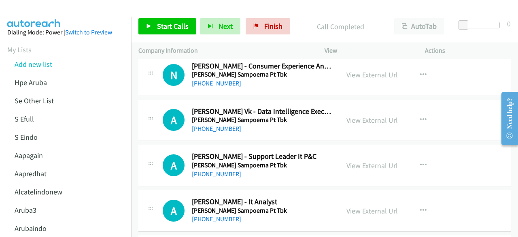
scroll to position [5282, 0]
click at [372, 115] on link "View External Url" at bounding box center [371, 119] width 51 height 9
click at [364, 160] on link "View External Url" at bounding box center [371, 164] width 51 height 9
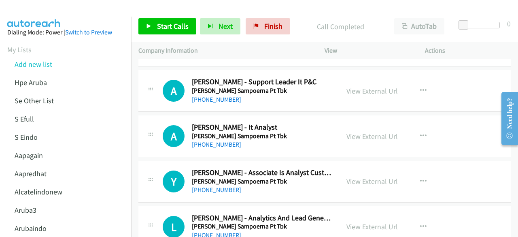
scroll to position [5357, 0]
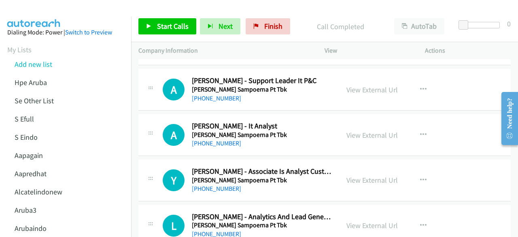
click at [377, 129] on div "View External Url" at bounding box center [371, 134] width 51 height 11
click at [359, 125] on div "View External Url View External Url Schedule/Manage Callback Start Calls Here R…" at bounding box center [393, 134] width 108 height 27
click at [359, 121] on div "View External Url View External Url Schedule/Manage Callback Start Calls Here R…" at bounding box center [393, 134] width 108 height 27
click at [359, 130] on link "View External Url" at bounding box center [371, 134] width 51 height 9
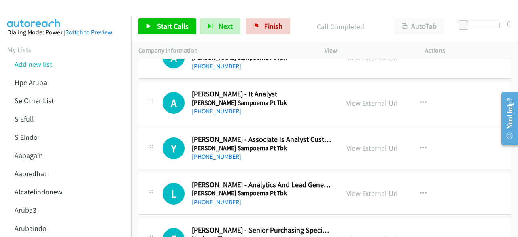
scroll to position [5390, 0]
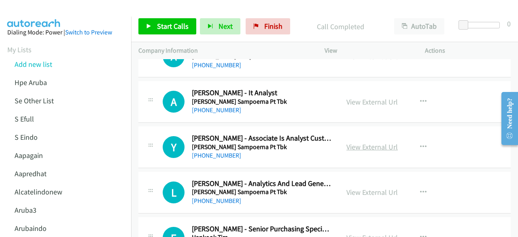
click at [374, 142] on link "View External Url" at bounding box center [371, 146] width 51 height 9
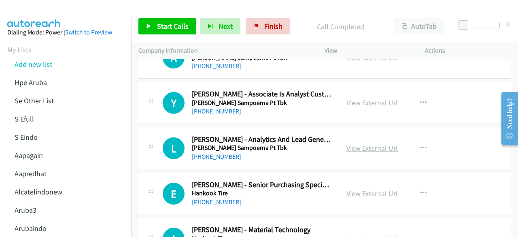
click at [364, 143] on link "View External Url" at bounding box center [371, 147] width 51 height 9
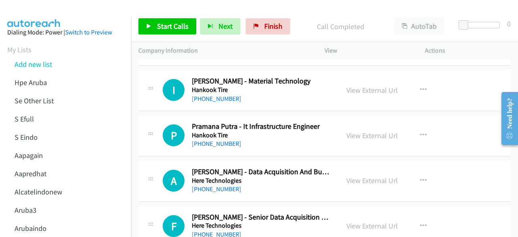
scroll to position [5583, 0]
click at [367, 130] on link "View External Url" at bounding box center [371, 134] width 51 height 9
click at [382, 175] on link "View External Url" at bounding box center [371, 179] width 51 height 9
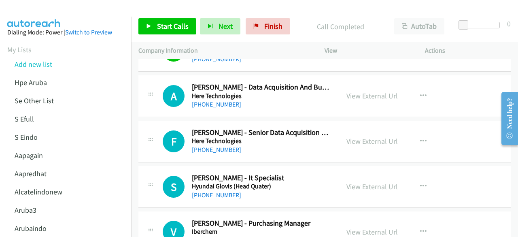
scroll to position [5671, 0]
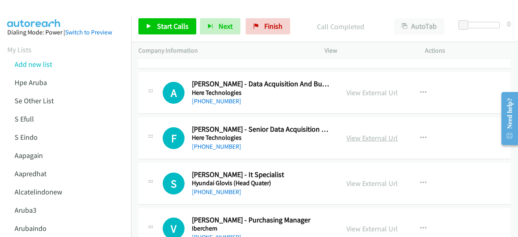
click at [356, 133] on link "View External Url" at bounding box center [371, 137] width 51 height 9
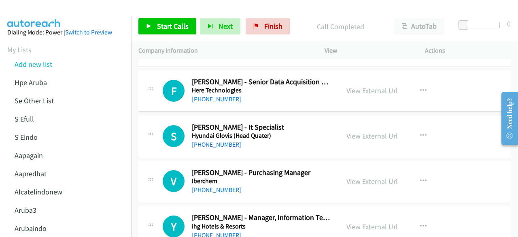
scroll to position [5722, 0]
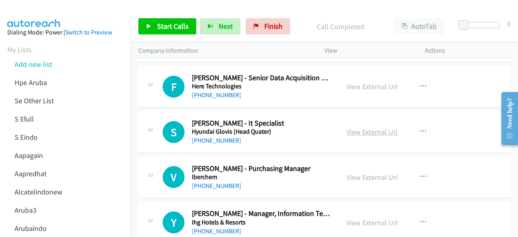
click at [382, 127] on link "View External Url" at bounding box center [371, 131] width 51 height 9
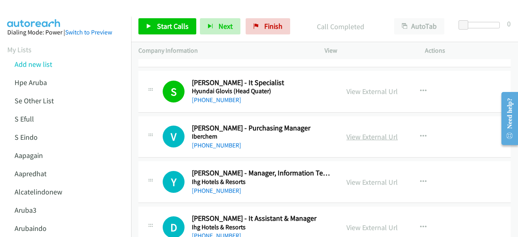
scroll to position [5772, 0]
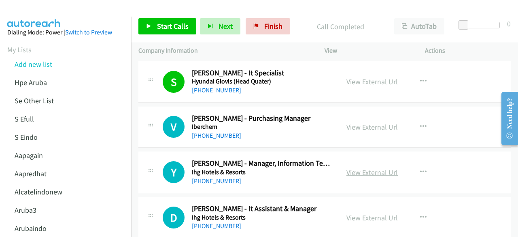
click at [367, 168] on link "View External Url" at bounding box center [371, 172] width 51 height 9
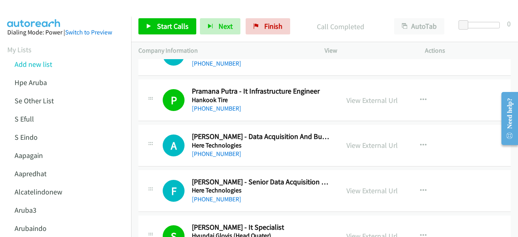
scroll to position [5618, 0]
drag, startPoint x: 355, startPoint y: 144, endPoint x: 325, endPoint y: 136, distance: 31.9
click at [325, 149] on div "[PHONE_NUMBER]" at bounding box center [262, 154] width 140 height 10
click at [348, 141] on link "View External Url" at bounding box center [371, 145] width 51 height 9
click at [370, 186] on link "View External Url" at bounding box center [371, 190] width 51 height 9
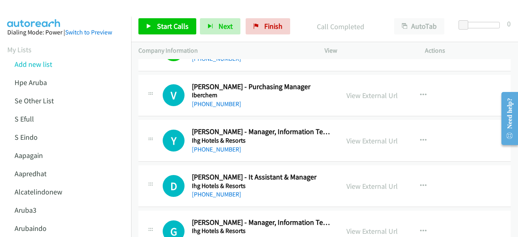
scroll to position [5807, 0]
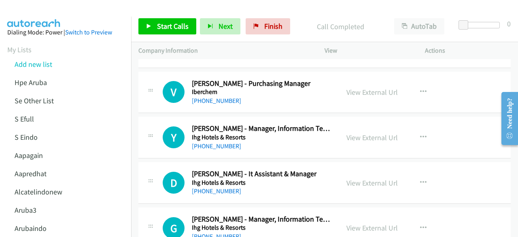
click at [363, 177] on div "View External Url" at bounding box center [371, 182] width 51 height 11
click at [363, 178] on link "View External Url" at bounding box center [371, 182] width 51 height 9
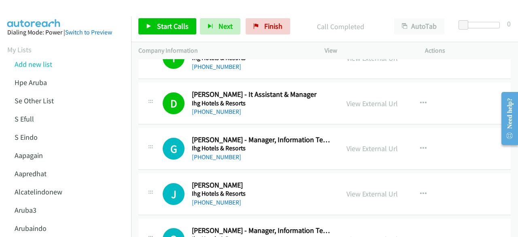
scroll to position [5887, 0]
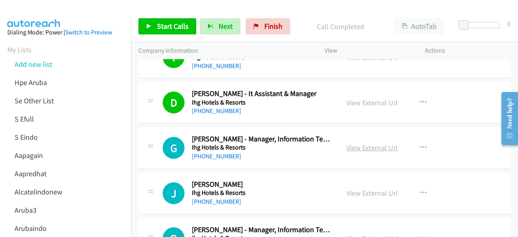
click at [354, 143] on link "View External Url" at bounding box center [371, 147] width 51 height 9
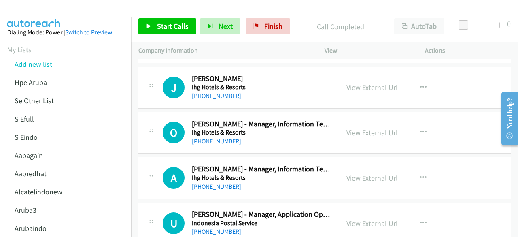
scroll to position [5993, 0]
click at [368, 127] on link "View External Url" at bounding box center [371, 131] width 51 height 9
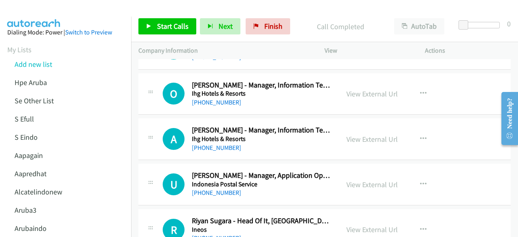
scroll to position [6043, 0]
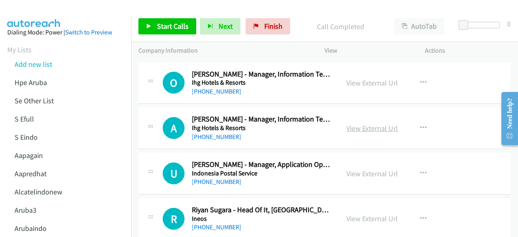
click at [374, 123] on link "View External Url" at bounding box center [371, 127] width 51 height 9
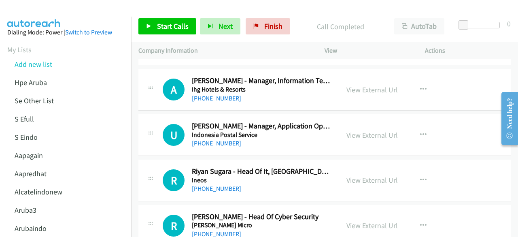
scroll to position [6082, 0]
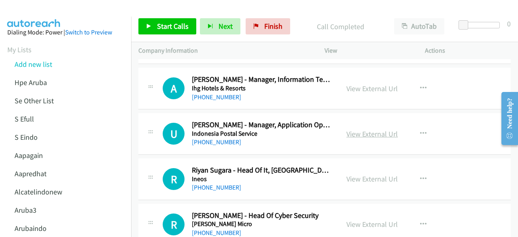
click at [359, 129] on link "View External Url" at bounding box center [371, 133] width 51 height 9
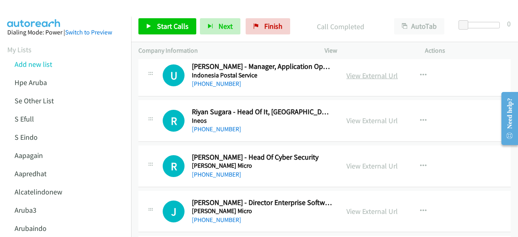
scroll to position [6141, 0]
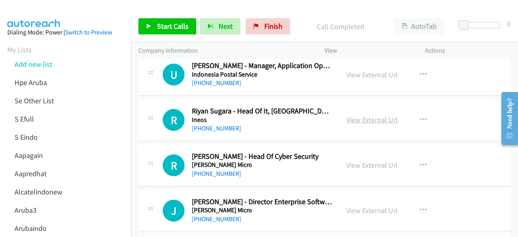
click at [355, 115] on link "View External Url" at bounding box center [371, 119] width 51 height 9
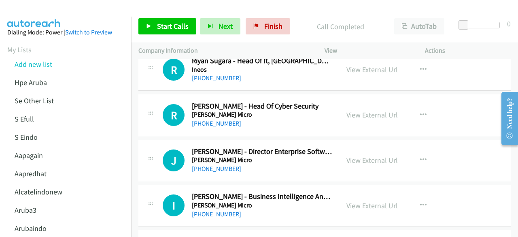
scroll to position [6192, 0]
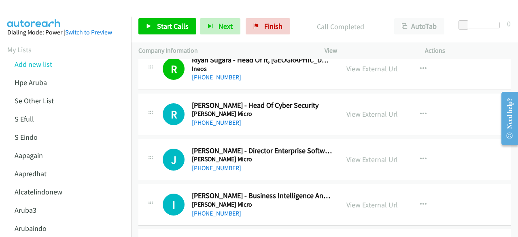
click at [374, 102] on div "View External Url View External Url Schedule/Manage Callback Start Calls Here R…" at bounding box center [393, 114] width 108 height 27
click at [374, 109] on link "View External Url" at bounding box center [371, 113] width 51 height 9
click at [355, 155] on link "View External Url" at bounding box center [371, 159] width 51 height 9
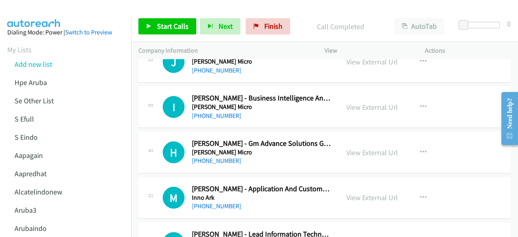
scroll to position [6291, 0]
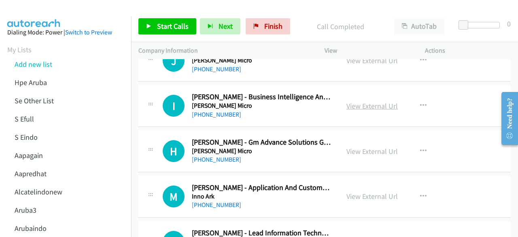
click at [361, 101] on link "View External Url" at bounding box center [371, 105] width 51 height 9
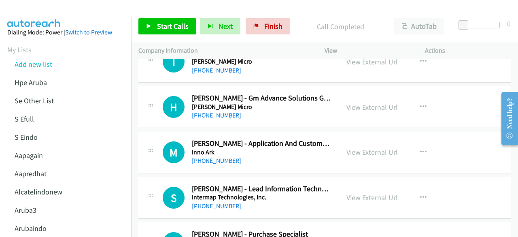
scroll to position [6336, 0]
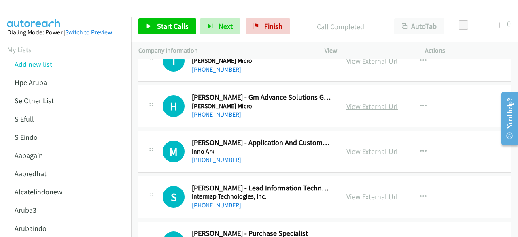
click at [357, 102] on link "View External Url" at bounding box center [371, 106] width 51 height 9
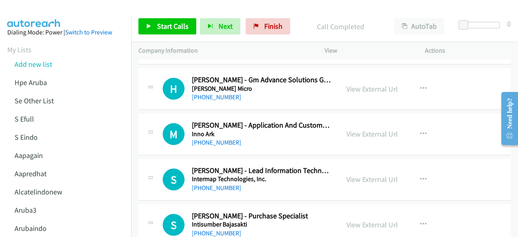
scroll to position [6354, 0]
click at [359, 129] on link "View External Url" at bounding box center [371, 133] width 51 height 9
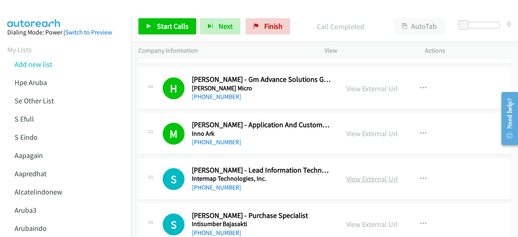
click at [350, 174] on link "View External Url" at bounding box center [371, 178] width 51 height 9
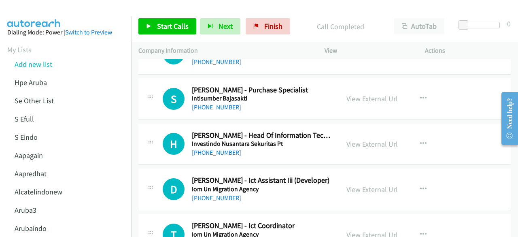
scroll to position [6480, 0]
click at [368, 139] on link "View External Url" at bounding box center [371, 143] width 51 height 9
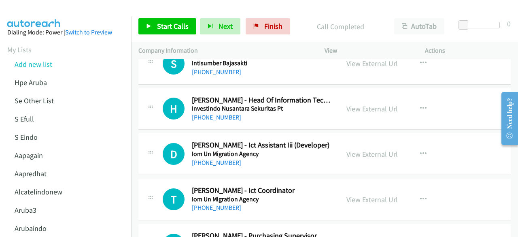
scroll to position [6537, 0]
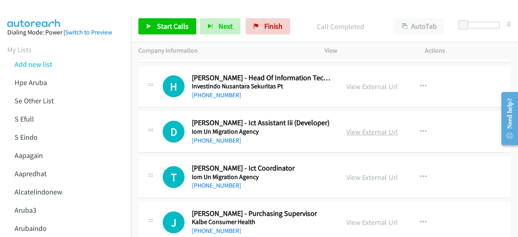
click at [364, 127] on link "View External Url" at bounding box center [371, 131] width 51 height 9
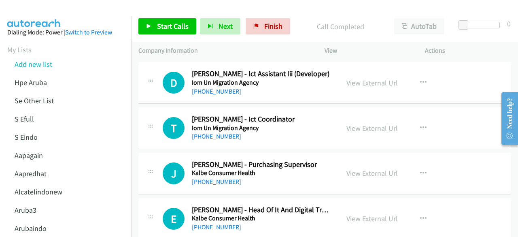
scroll to position [6594, 0]
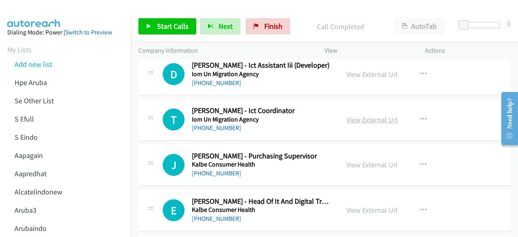
click at [359, 115] on link "View External Url" at bounding box center [371, 119] width 51 height 9
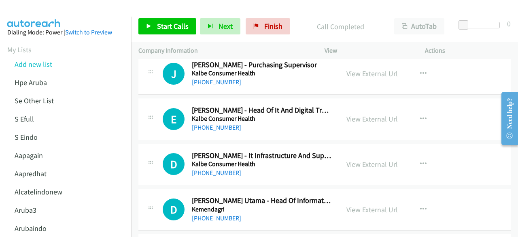
scroll to position [6687, 0]
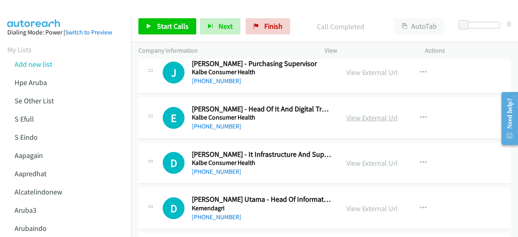
click at [359, 113] on link "View External Url" at bounding box center [371, 117] width 51 height 9
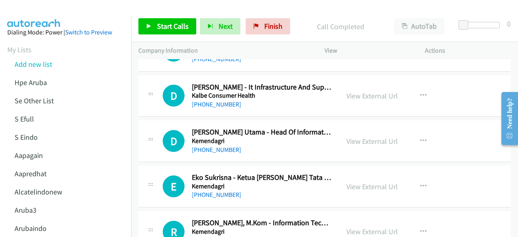
scroll to position [6759, 0]
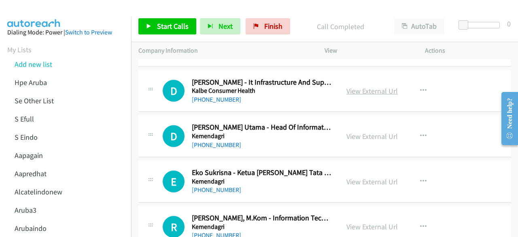
click at [367, 86] on link "View External Url" at bounding box center [371, 90] width 51 height 9
click at [214, 134] on div "D Callback Scheduled Deddy Kartika Utama - Head Of Information Security Kemenda…" at bounding box center [324, 136] width 372 height 42
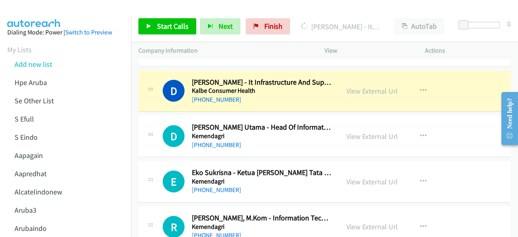
click at [356, 123] on div "View External Url View External Url Schedule/Manage Callback Start Calls Here R…" at bounding box center [393, 136] width 108 height 27
click at [357, 131] on div "View External Url" at bounding box center [371, 136] width 51 height 11
click at [356, 132] on link "View External Url" at bounding box center [371, 136] width 51 height 9
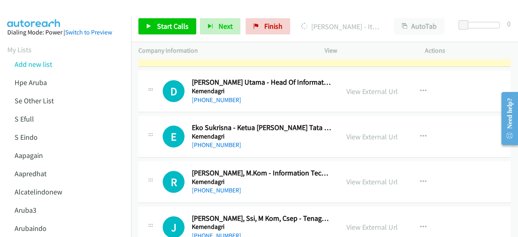
scroll to position [6804, 0]
click at [359, 132] on link "View External Url" at bounding box center [371, 136] width 51 height 9
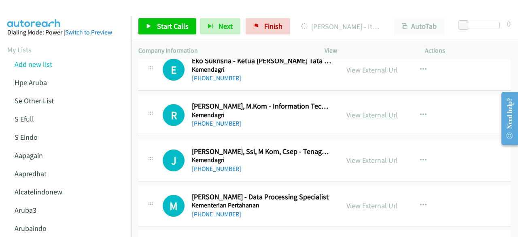
scroll to position [6872, 0]
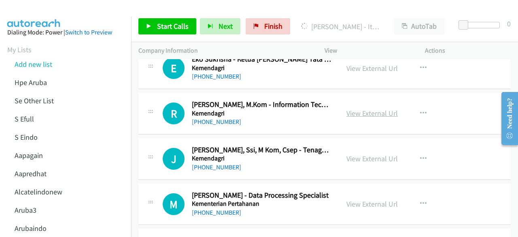
click at [355, 108] on link "View External Url" at bounding box center [371, 112] width 51 height 9
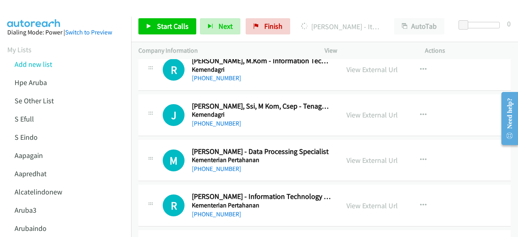
scroll to position [6917, 0]
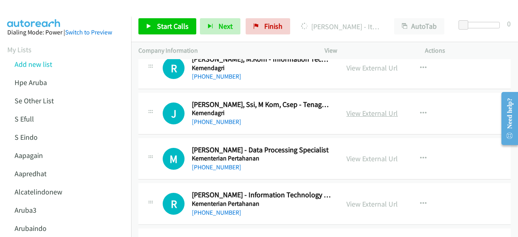
click at [355, 108] on link "View External Url" at bounding box center [371, 112] width 51 height 9
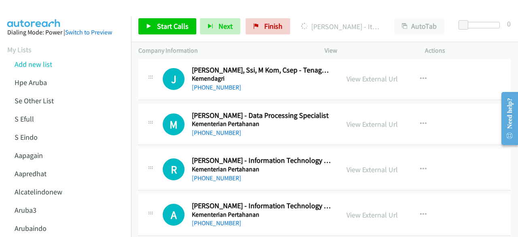
scroll to position [6953, 0]
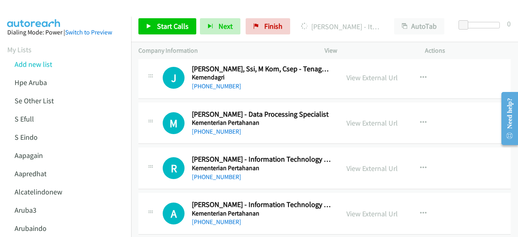
click at [351, 110] on div "View External Url View External Url Schedule/Manage Callback Start Calls Here R…" at bounding box center [393, 123] width 108 height 27
click at [352, 118] on link "View External Url" at bounding box center [371, 122] width 51 height 9
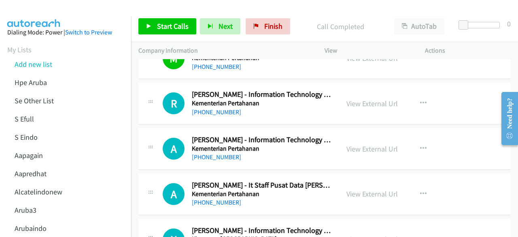
scroll to position [7020, 0]
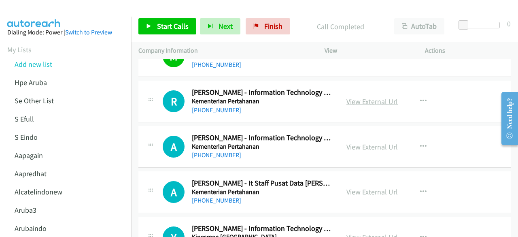
click at [364, 97] on link "View External Url" at bounding box center [371, 101] width 51 height 9
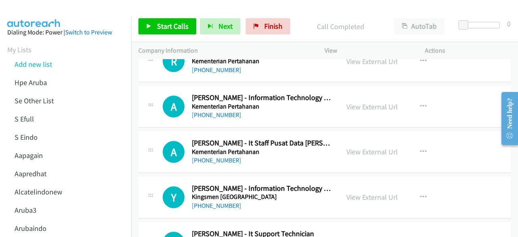
scroll to position [7060, 0]
click at [354, 93] on div "View External Url View External Url Schedule/Manage Callback Start Calls Here R…" at bounding box center [393, 106] width 108 height 27
click at [355, 102] on link "View External Url" at bounding box center [371, 106] width 51 height 9
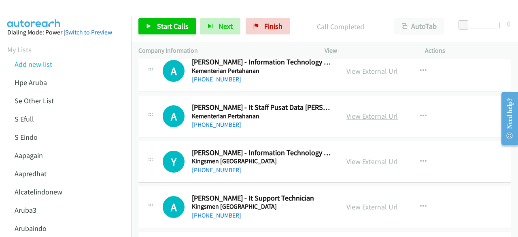
scroll to position [7096, 0]
click at [367, 111] on link "View External Url" at bounding box center [371, 115] width 51 height 9
click at [357, 156] on link "View External Url" at bounding box center [371, 160] width 51 height 9
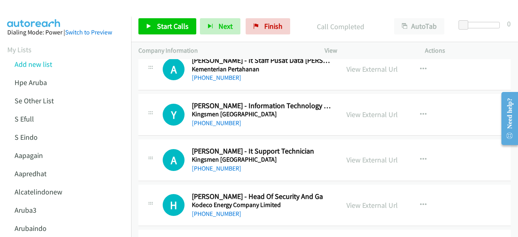
scroll to position [7150, 0]
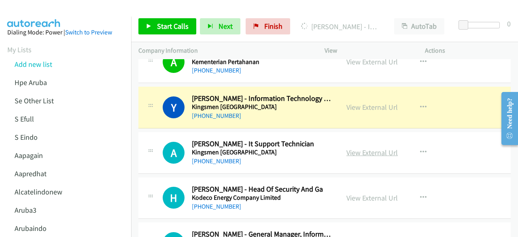
click at [372, 148] on link "View External Url" at bounding box center [371, 152] width 51 height 9
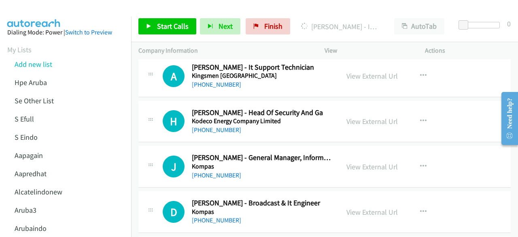
scroll to position [7226, 0]
click at [350, 116] on link "View External Url" at bounding box center [371, 120] width 51 height 9
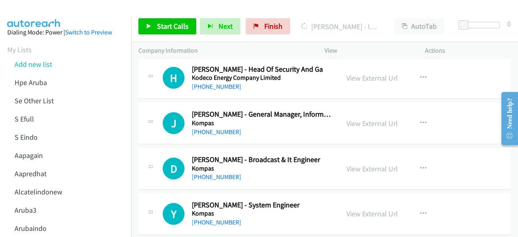
scroll to position [7278, 0]
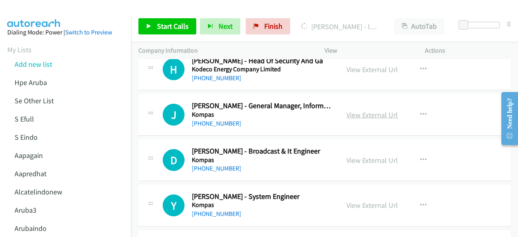
click at [365, 110] on link "View External Url" at bounding box center [371, 114] width 51 height 9
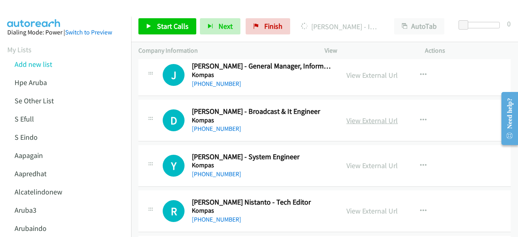
click at [361, 116] on link "View External Url" at bounding box center [371, 120] width 51 height 9
click at [370, 161] on link "View External Url" at bounding box center [371, 165] width 51 height 9
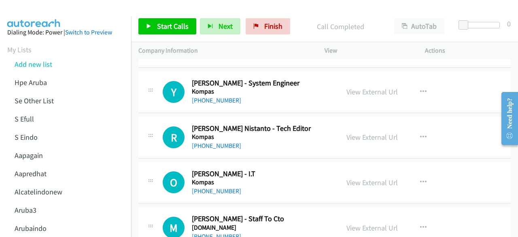
scroll to position [7392, 0]
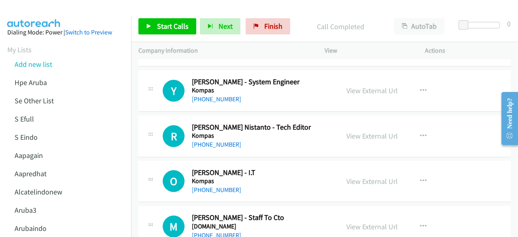
click at [227, 132] on h5 "Kompas" at bounding box center [262, 136] width 140 height 8
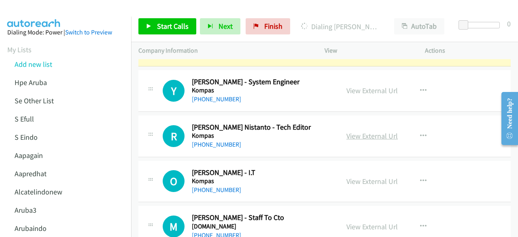
click at [376, 131] on link "View External Url" at bounding box center [371, 135] width 51 height 9
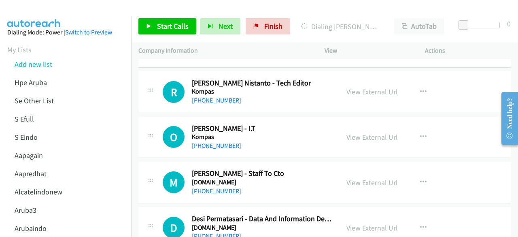
scroll to position [7437, 0]
click at [367, 123] on div "View External Url View External Url Schedule/Manage Callback Start Calls Here R…" at bounding box center [393, 136] width 108 height 27
click at [367, 132] on link "View External Url" at bounding box center [371, 136] width 51 height 9
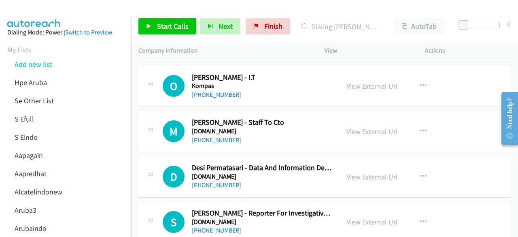
scroll to position [7488, 0]
click at [358, 126] on link "View External Url" at bounding box center [371, 130] width 51 height 9
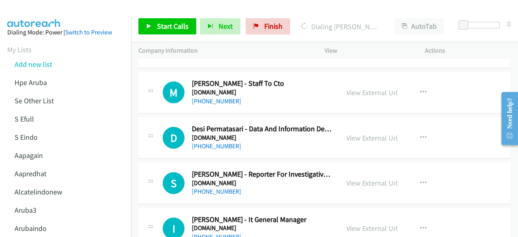
scroll to position [7532, 0]
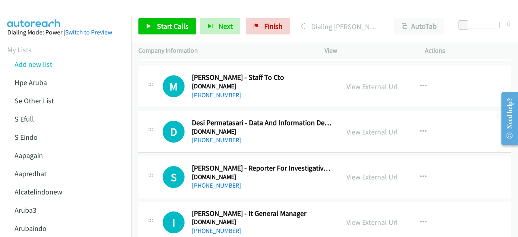
click at [360, 127] on link "View External Url" at bounding box center [371, 131] width 51 height 9
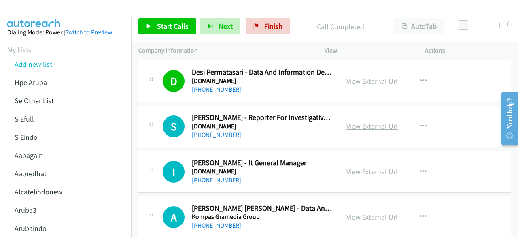
scroll to position [7584, 0]
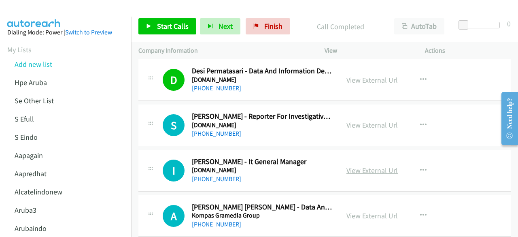
click at [374, 166] on link "View External Url" at bounding box center [371, 170] width 51 height 9
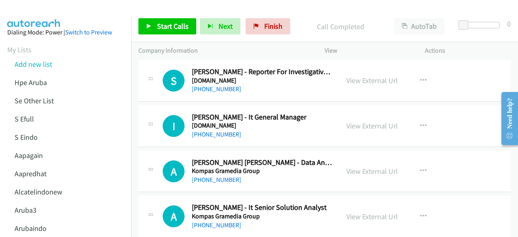
scroll to position [7629, 0]
click at [379, 166] on link "View External Url" at bounding box center [371, 170] width 51 height 9
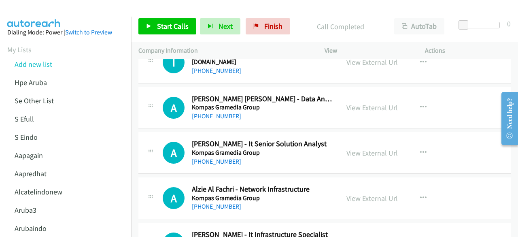
scroll to position [7693, 0]
click at [382, 148] on link "View External Url" at bounding box center [371, 152] width 51 height 9
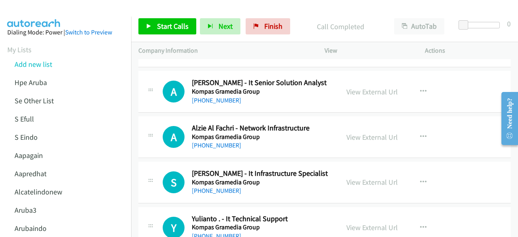
scroll to position [7755, 0]
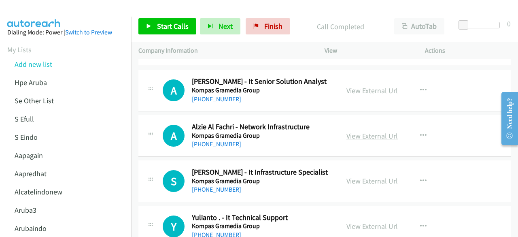
click at [353, 131] on link "View External Url" at bounding box center [371, 135] width 51 height 9
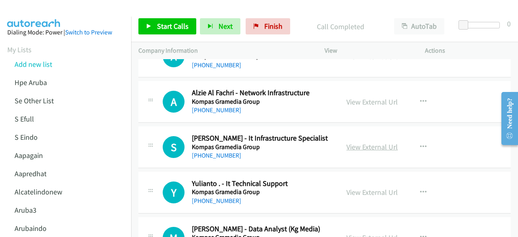
scroll to position [7791, 0]
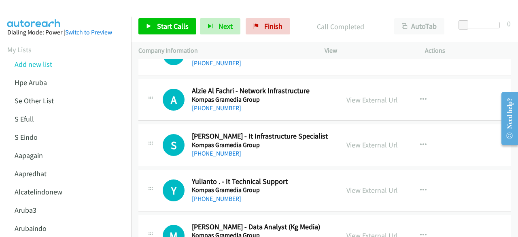
click at [361, 140] on link "View External Url" at bounding box center [371, 144] width 51 height 9
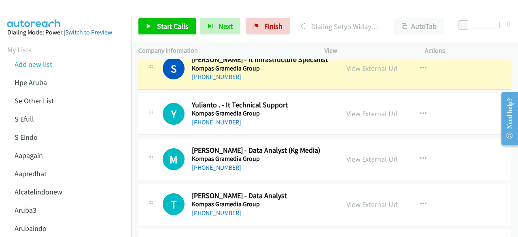
scroll to position [7868, 0]
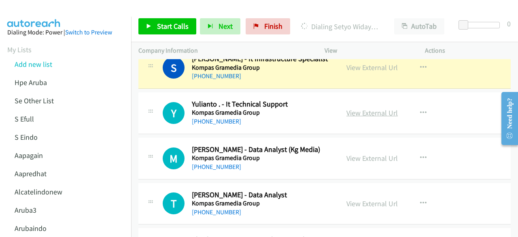
click at [356, 108] on link "View External Url" at bounding box center [371, 112] width 51 height 9
click at [356, 153] on link "View External Url" at bounding box center [371, 157] width 51 height 9
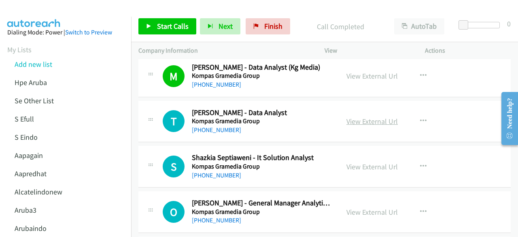
scroll to position [7950, 0]
click at [347, 116] on link "View External Url" at bounding box center [371, 120] width 51 height 9
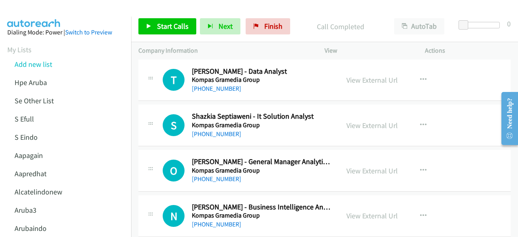
scroll to position [7996, 0]
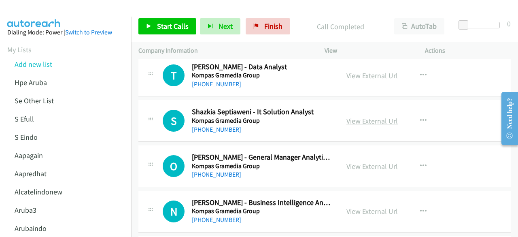
click at [360, 116] on link "View External Url" at bounding box center [371, 120] width 51 height 9
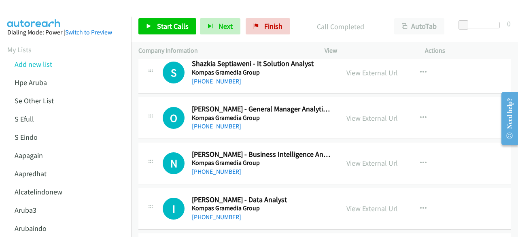
scroll to position [8045, 0]
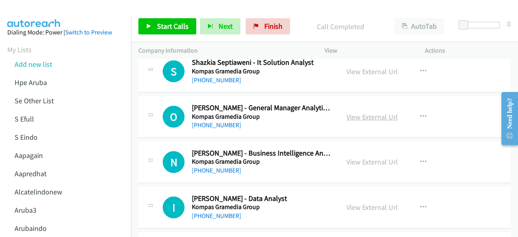
click at [355, 112] on link "View External Url" at bounding box center [371, 116] width 51 height 9
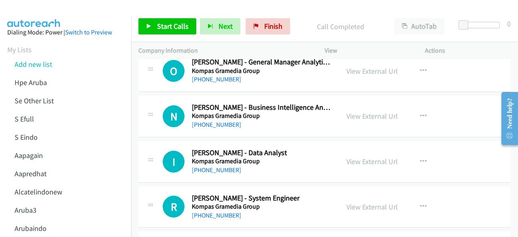
click at [350, 103] on div "View External Url View External Url Schedule/Manage Callback Start Calls Here R…" at bounding box center [393, 116] width 108 height 27
click at [352, 111] on link "View External Url" at bounding box center [371, 115] width 51 height 9
click at [357, 157] on link "View External Url" at bounding box center [371, 161] width 51 height 9
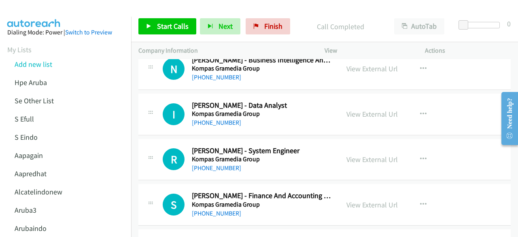
scroll to position [8143, 0]
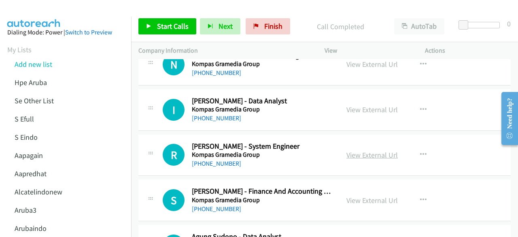
click at [353, 150] on link "View External Url" at bounding box center [371, 154] width 51 height 9
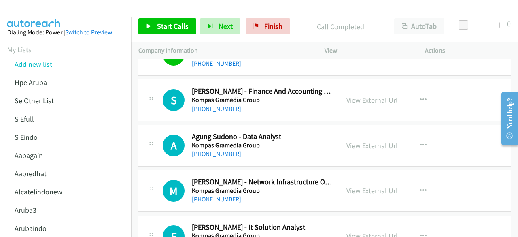
scroll to position [8243, 0]
click at [365, 140] on link "View External Url" at bounding box center [371, 144] width 51 height 9
click at [357, 185] on link "View External Url" at bounding box center [371, 189] width 51 height 9
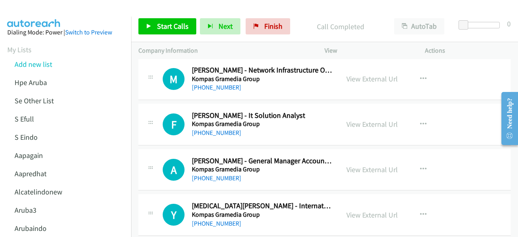
scroll to position [8355, 0]
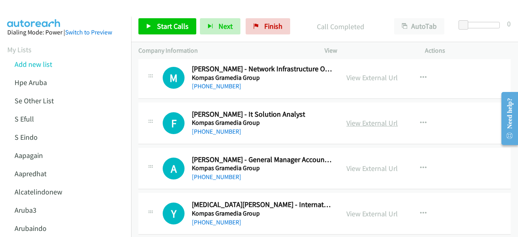
click at [353, 118] on link "View External Url" at bounding box center [371, 122] width 51 height 9
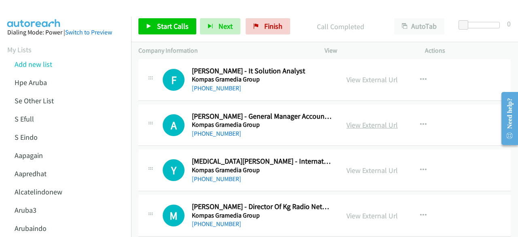
scroll to position [8399, 0]
click at [349, 120] on link "View External Url" at bounding box center [371, 124] width 51 height 9
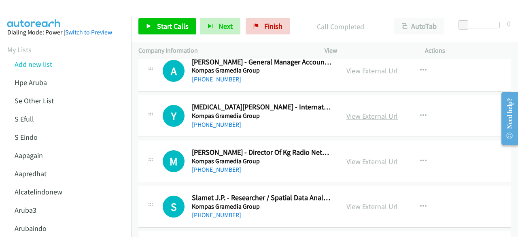
scroll to position [8453, 0]
click at [363, 156] on link "View External Url" at bounding box center [371, 160] width 51 height 9
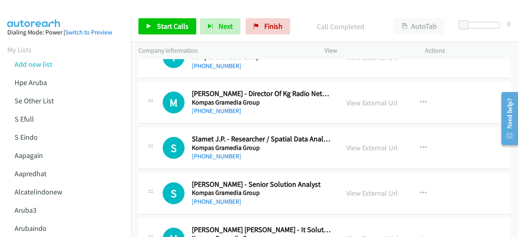
scroll to position [8512, 0]
click at [360, 142] on link "View External Url" at bounding box center [371, 146] width 51 height 9
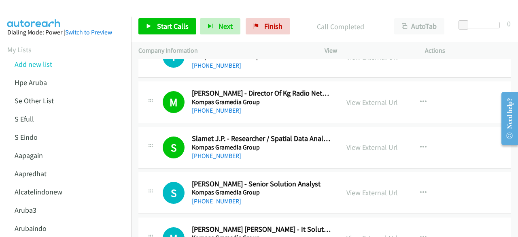
scroll to position [8583, 0]
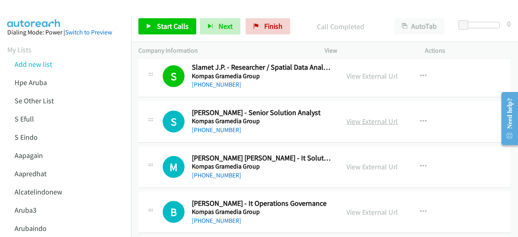
click at [356, 117] on link "View External Url" at bounding box center [371, 121] width 51 height 9
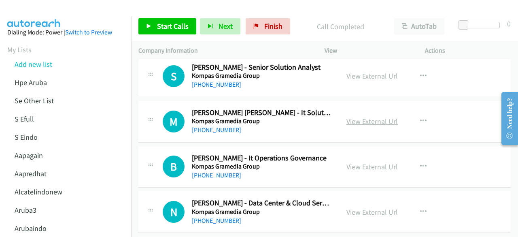
click at [357, 117] on link "View External Url" at bounding box center [371, 121] width 51 height 9
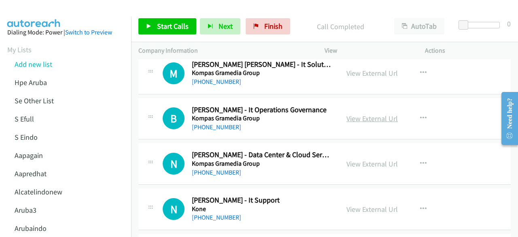
scroll to position [8678, 0]
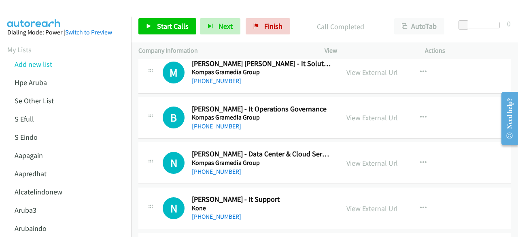
click at [367, 113] on link "View External Url" at bounding box center [371, 117] width 51 height 9
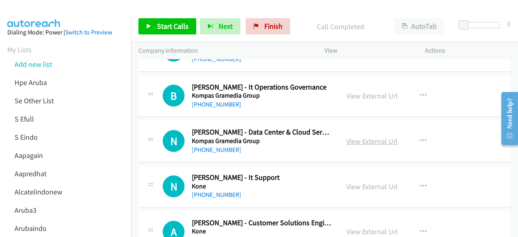
click at [378, 136] on link "View External Url" at bounding box center [371, 140] width 51 height 9
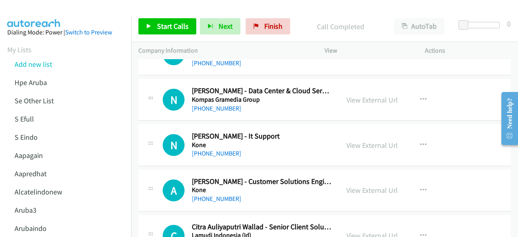
scroll to position [8744, 0]
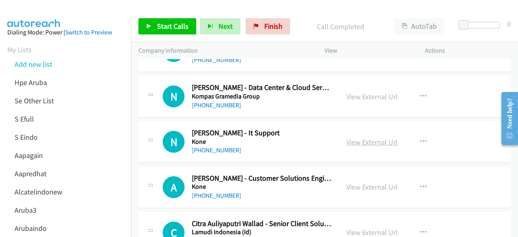
click at [361, 137] on link "View External Url" at bounding box center [371, 141] width 51 height 9
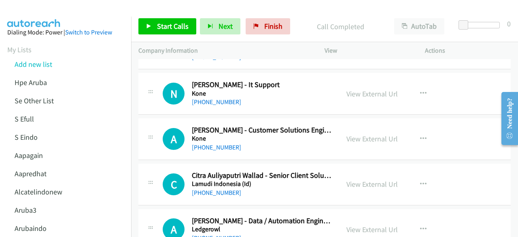
scroll to position [8800, 0]
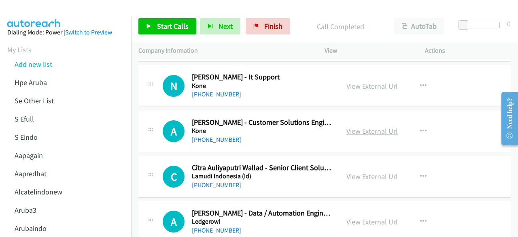
click at [358, 126] on link "View External Url" at bounding box center [371, 130] width 51 height 9
click at [355, 172] on link "View External Url" at bounding box center [371, 176] width 51 height 9
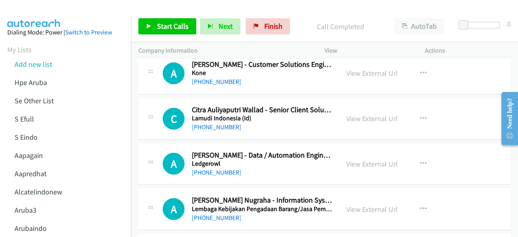
scroll to position [8858, 0]
click at [369, 159] on link "View External Url" at bounding box center [371, 163] width 51 height 9
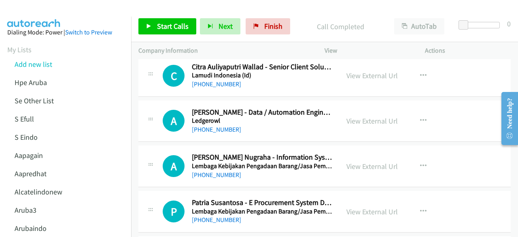
scroll to position [8901, 0]
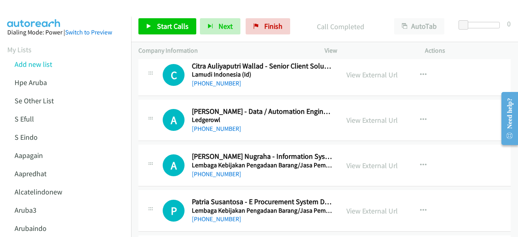
click at [354, 152] on div "View External Url View External Url Schedule/Manage Callback Start Calls Here R…" at bounding box center [393, 165] width 108 height 27
click at [355, 161] on link "View External Url" at bounding box center [371, 165] width 51 height 9
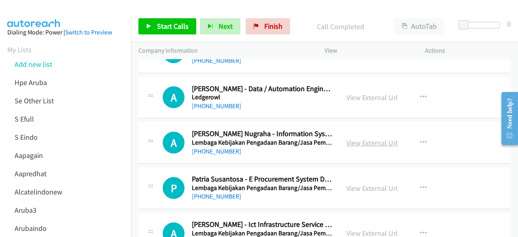
scroll to position [8937, 0]
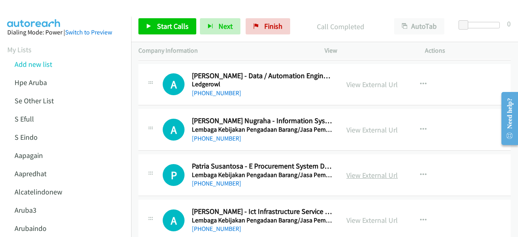
click at [360, 170] on link "View External Url" at bounding box center [371, 174] width 51 height 9
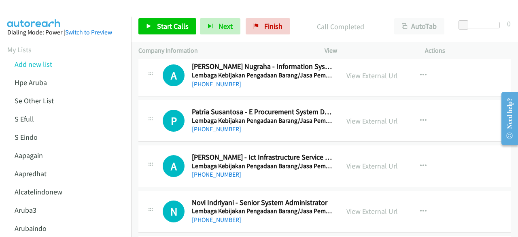
scroll to position [8994, 0]
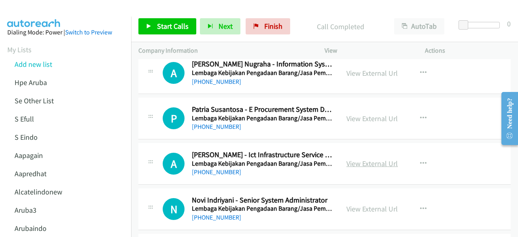
click at [361, 159] on link "View External Url" at bounding box center [371, 163] width 51 height 9
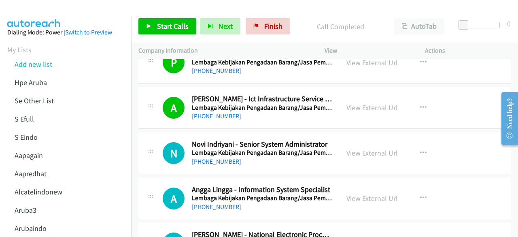
scroll to position [9050, 0]
click at [365, 148] on link "View External Url" at bounding box center [371, 152] width 51 height 9
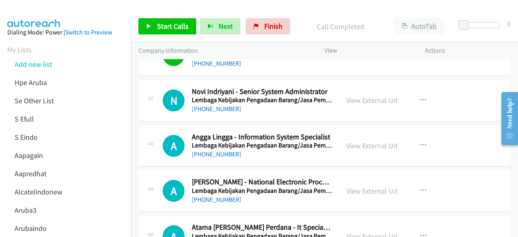
scroll to position [9103, 0]
click at [371, 140] on div "View External Url" at bounding box center [371, 145] width 51 height 11
click at [371, 140] on link "View External Url" at bounding box center [371, 144] width 51 height 9
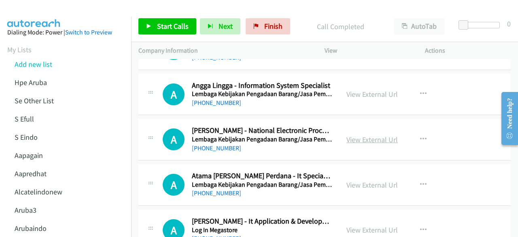
click at [365, 135] on link "View External Url" at bounding box center [371, 139] width 51 height 9
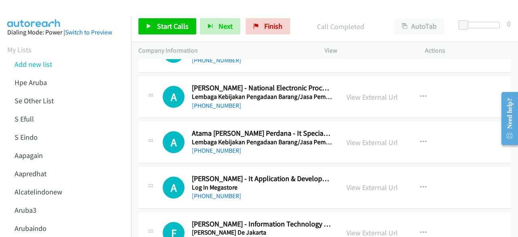
scroll to position [9196, 0]
click at [355, 137] on link "View External Url" at bounding box center [371, 141] width 51 height 9
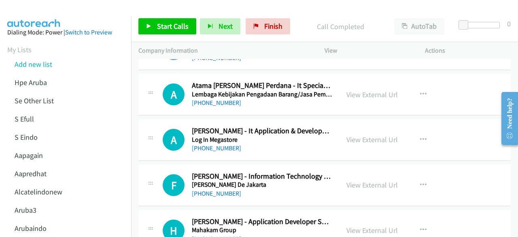
scroll to position [9244, 0]
click at [376, 134] on link "View External Url" at bounding box center [371, 138] width 51 height 9
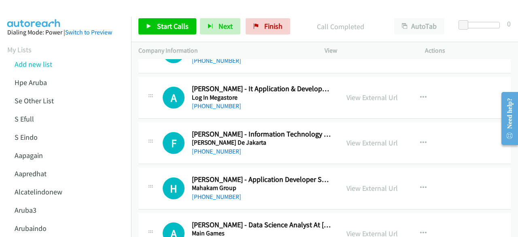
scroll to position [9293, 0]
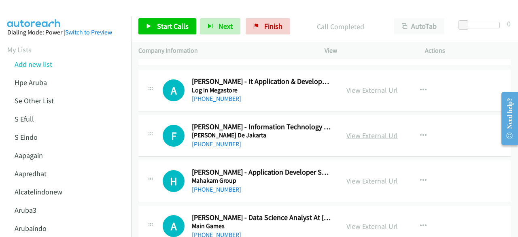
click at [367, 131] on link "View External Url" at bounding box center [371, 135] width 51 height 9
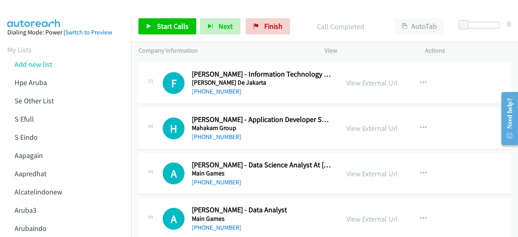
scroll to position [9347, 0]
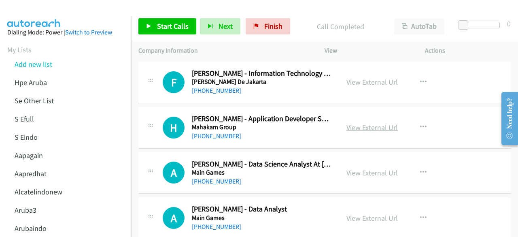
click at [362, 123] on link "View External Url" at bounding box center [371, 127] width 51 height 9
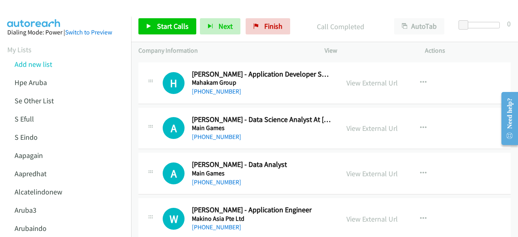
scroll to position [9392, 0]
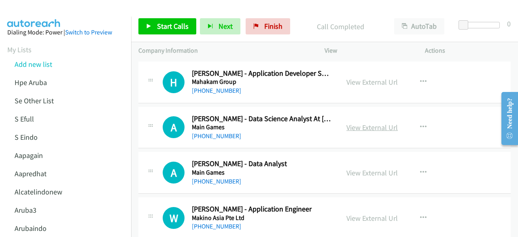
click at [363, 123] on link "View External Url" at bounding box center [371, 127] width 51 height 9
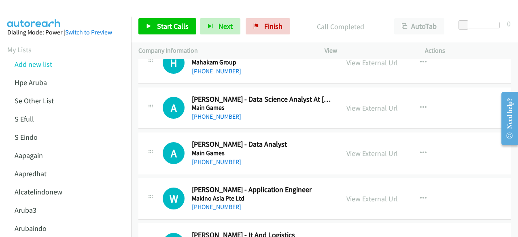
scroll to position [9414, 0]
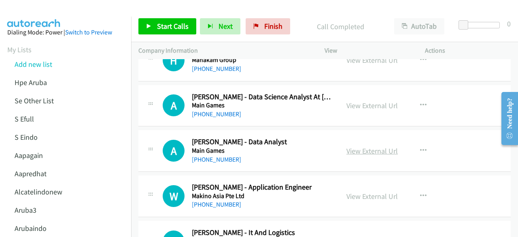
click at [354, 146] on link "View External Url" at bounding box center [371, 150] width 51 height 9
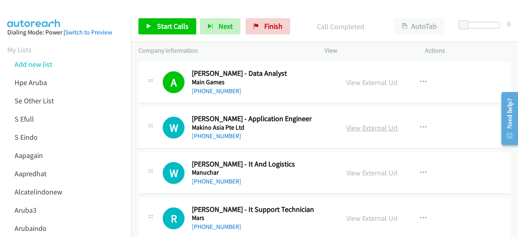
scroll to position [9483, 0]
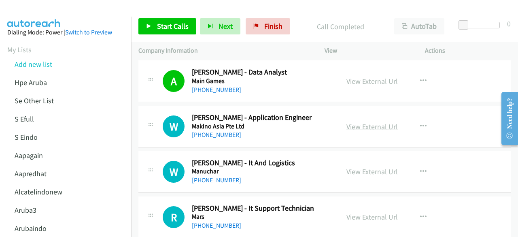
click at [362, 122] on link "View External Url" at bounding box center [371, 126] width 51 height 9
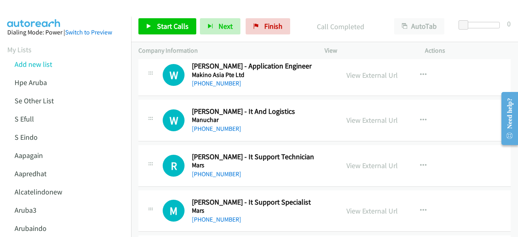
scroll to position [9536, 0]
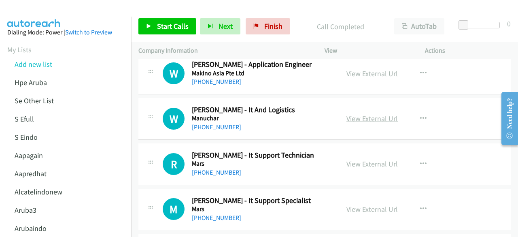
click at [376, 114] on link "View External Url" at bounding box center [371, 118] width 51 height 9
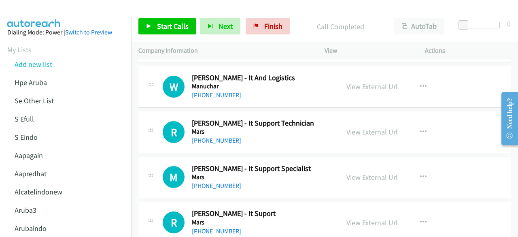
click at [386, 127] on link "View External Url" at bounding box center [371, 131] width 51 height 9
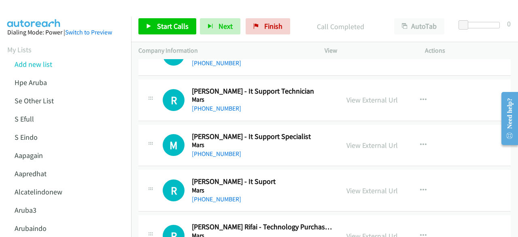
scroll to position [9601, 0]
click at [369, 140] on link "View External Url" at bounding box center [371, 144] width 51 height 9
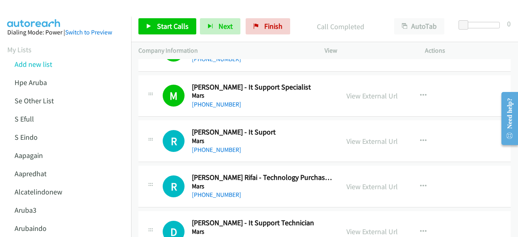
scroll to position [9651, 0]
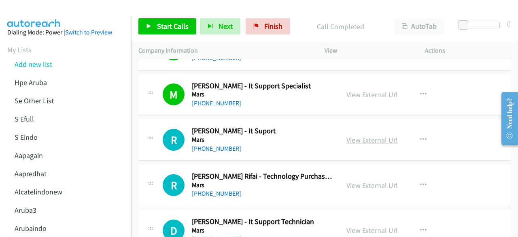
click at [371, 135] on link "View External Url" at bounding box center [371, 139] width 51 height 9
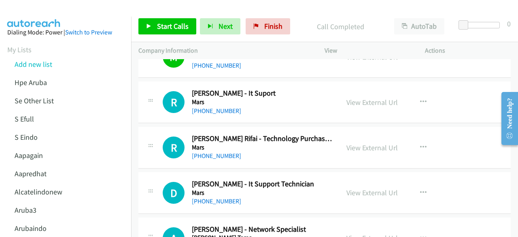
scroll to position [9692, 0]
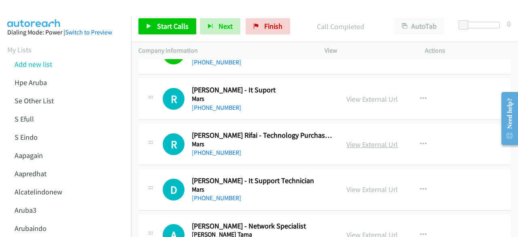
click at [366, 140] on link "View External Url" at bounding box center [371, 144] width 51 height 9
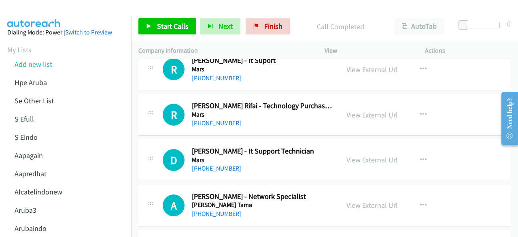
scroll to position [9722, 0]
click at [351, 155] on link "View External Url" at bounding box center [371, 159] width 51 height 9
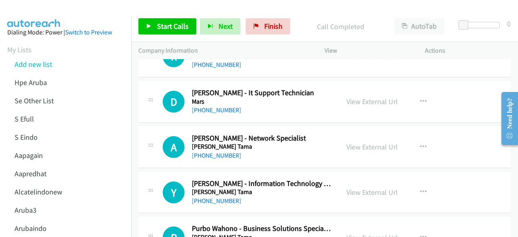
scroll to position [9780, 0]
click at [357, 142] on link "View External Url" at bounding box center [371, 146] width 51 height 9
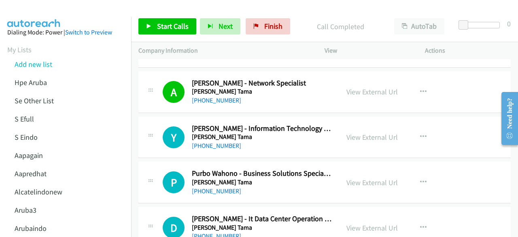
scroll to position [9837, 0]
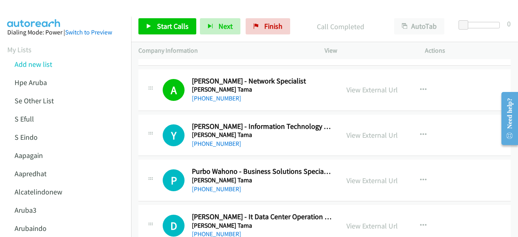
click at [150, 80] on div "A Callback Scheduled Andre Rukmana - Network Specialist Masaji Kargosentra Tama…" at bounding box center [324, 90] width 372 height 42
click at [380, 130] on link "View External Url" at bounding box center [371, 134] width 51 height 9
click at [218, 159] on div "P Callback Scheduled Purbo Wahono - Business Solutions Specialist Masaji Kargos…" at bounding box center [324, 180] width 372 height 42
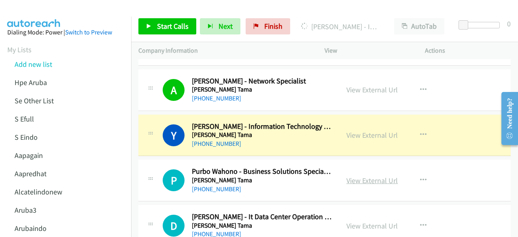
click at [350, 176] on link "View External Url" at bounding box center [371, 180] width 51 height 9
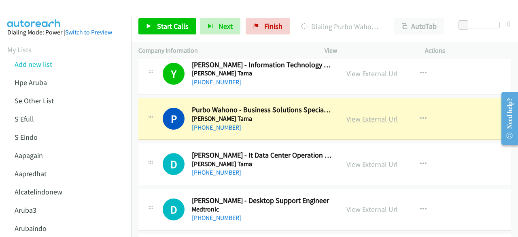
scroll to position [9899, 0]
click at [364, 159] on link "View External Url" at bounding box center [371, 163] width 51 height 9
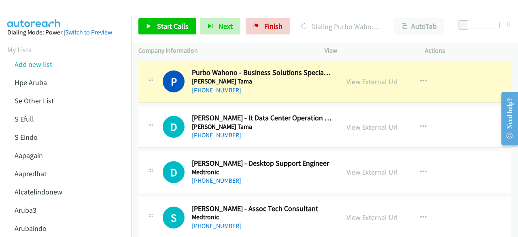
scroll to position [9936, 0]
click at [362, 158] on div "View External Url View External Url Schedule/Manage Callback Start Calls Here R…" at bounding box center [393, 171] width 108 height 27
click at [363, 167] on link "View External Url" at bounding box center [371, 171] width 51 height 9
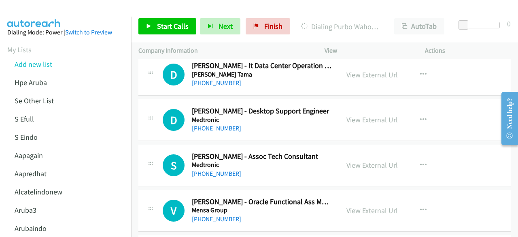
scroll to position [9990, 0]
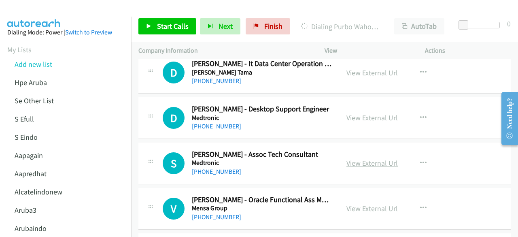
click at [363, 158] on link "View External Url" at bounding box center [371, 162] width 51 height 9
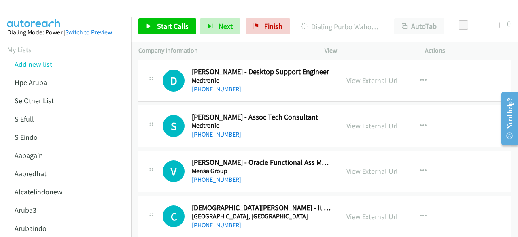
click at [369, 158] on div "View External Url View External Url Schedule/Manage Callback Start Calls Here R…" at bounding box center [393, 171] width 108 height 27
click at [371, 166] on link "View External Url" at bounding box center [371, 170] width 51 height 9
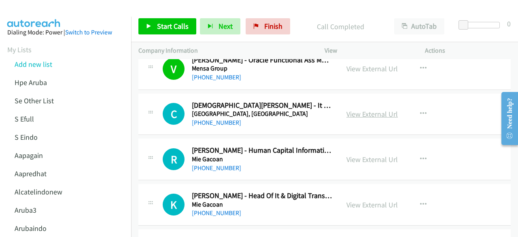
scroll to position [10130, 0]
click at [363, 109] on link "View External Url" at bounding box center [371, 113] width 51 height 9
click at [356, 154] on link "View External Url" at bounding box center [371, 158] width 51 height 9
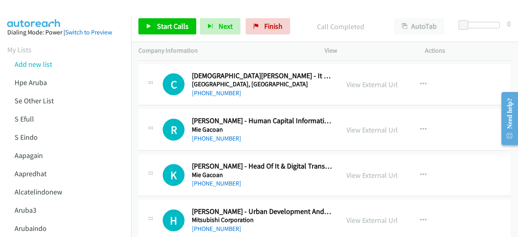
scroll to position [10174, 0]
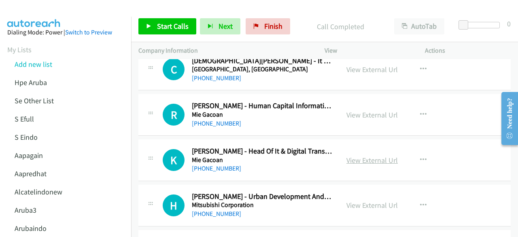
click at [357, 155] on link "View External Url" at bounding box center [371, 159] width 51 height 9
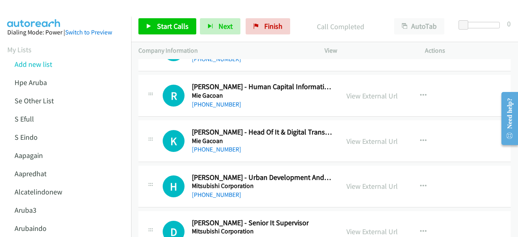
scroll to position [10194, 0]
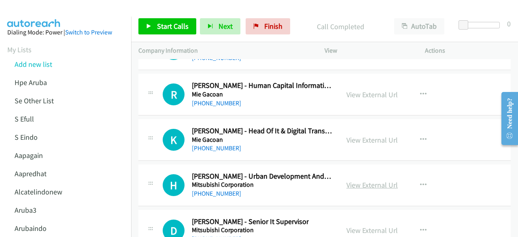
click at [355, 180] on link "View External Url" at bounding box center [371, 184] width 51 height 9
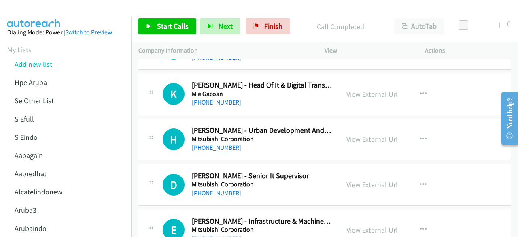
scroll to position [10241, 0]
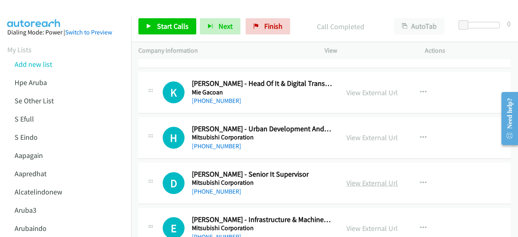
click at [383, 178] on link "View External Url" at bounding box center [371, 182] width 51 height 9
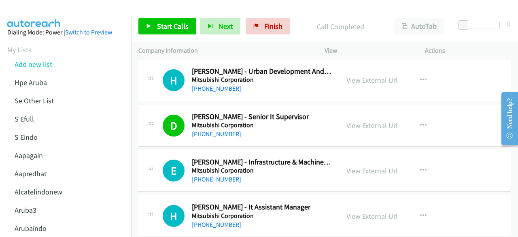
scroll to position [10305, 0]
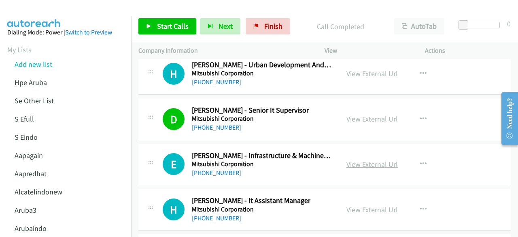
click at [361, 159] on link "View External Url" at bounding box center [371, 163] width 51 height 9
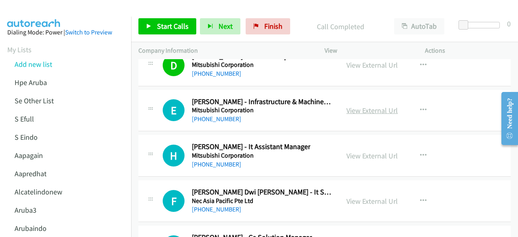
scroll to position [10359, 0]
click at [358, 151] on link "View External Url" at bounding box center [371, 155] width 51 height 9
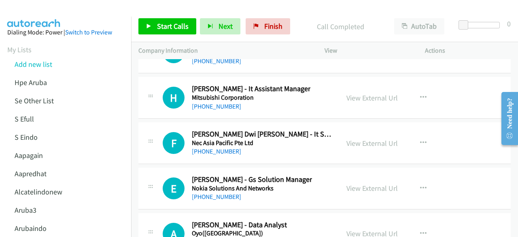
scroll to position [10418, 0]
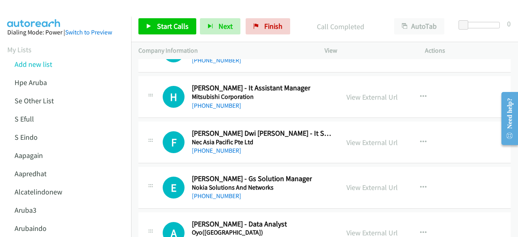
click at [354, 137] on div "View External Url" at bounding box center [371, 142] width 51 height 11
click at [354, 138] on link "View External Url" at bounding box center [371, 142] width 51 height 9
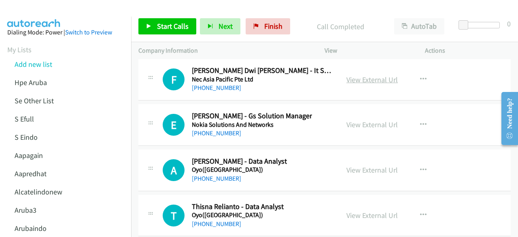
scroll to position [10481, 0]
click at [363, 119] on link "View External Url" at bounding box center [371, 123] width 51 height 9
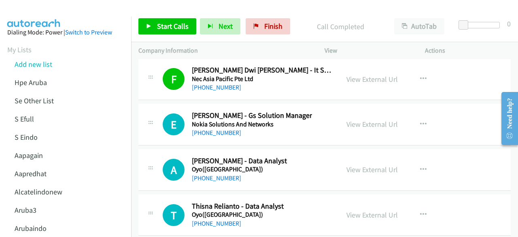
click at [371, 164] on div "View External Url" at bounding box center [371, 169] width 51 height 11
click at [355, 165] on link "View External Url" at bounding box center [371, 169] width 51 height 9
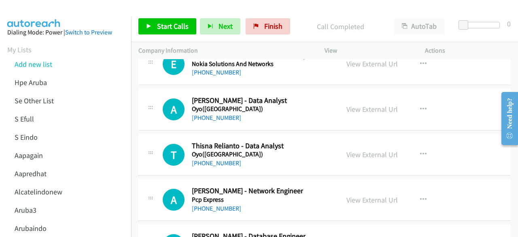
scroll to position [10542, 0]
click at [368, 149] on link "View External Url" at bounding box center [371, 153] width 51 height 9
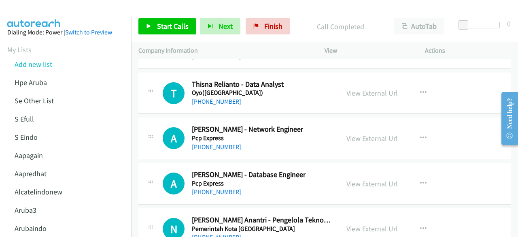
scroll to position [10603, 0]
click at [350, 133] on link "View External Url" at bounding box center [371, 137] width 51 height 9
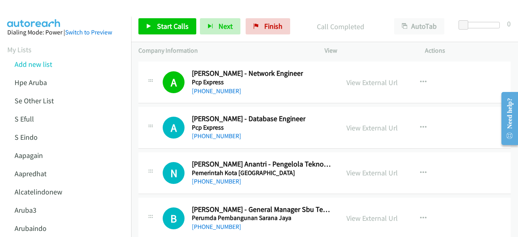
scroll to position [10659, 0]
click at [358, 123] on link "View External Url" at bounding box center [371, 127] width 51 height 9
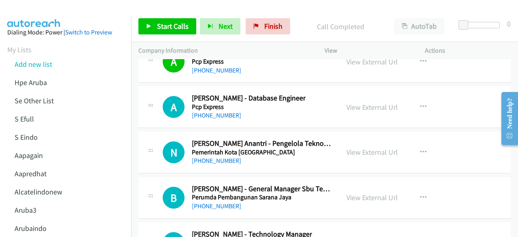
scroll to position [10680, 0]
click at [365, 147] on link "View External Url" at bounding box center [371, 151] width 51 height 9
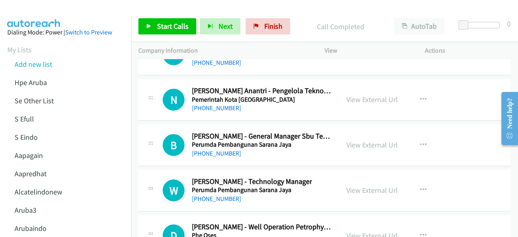
scroll to position [10733, 0]
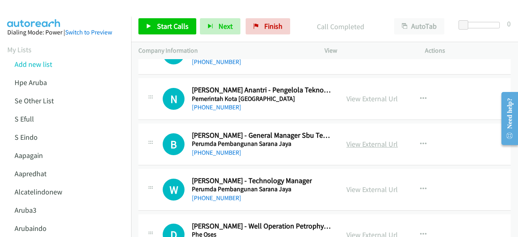
click at [362, 139] on link "View External Url" at bounding box center [371, 143] width 51 height 9
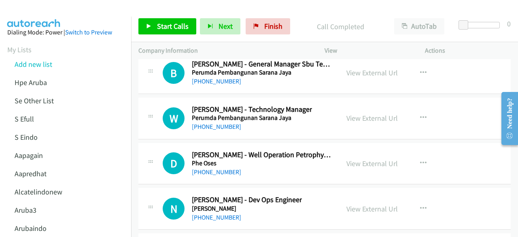
scroll to position [10807, 0]
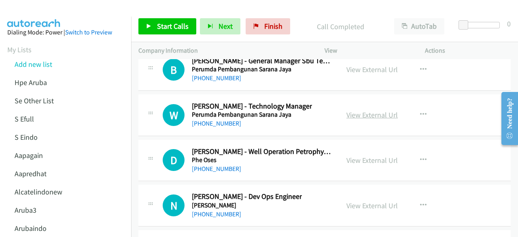
click at [355, 110] on link "View External Url" at bounding box center [371, 114] width 51 height 9
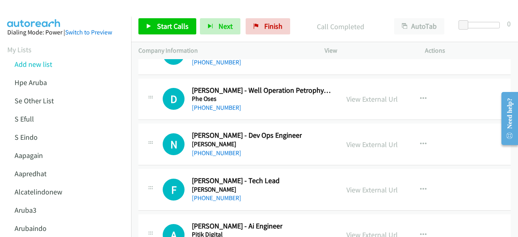
scroll to position [10870, 0]
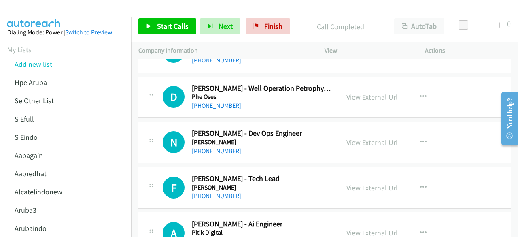
click at [364, 92] on link "View External Url" at bounding box center [371, 96] width 51 height 9
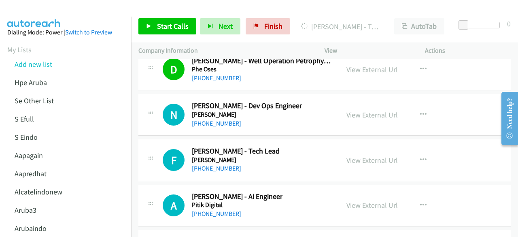
scroll to position [10899, 0]
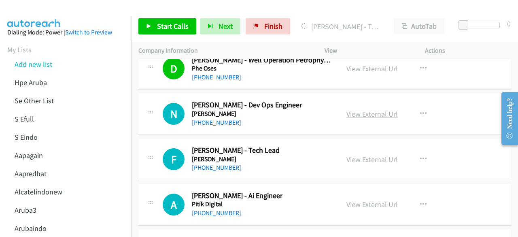
click at [367, 109] on link "View External Url" at bounding box center [371, 113] width 51 height 9
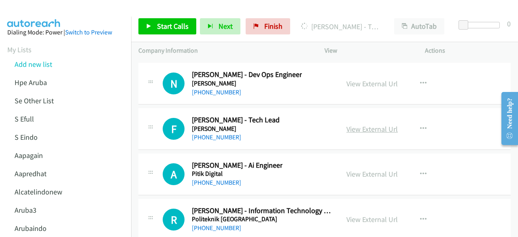
click at [351, 124] on link "View External Url" at bounding box center [371, 128] width 51 height 9
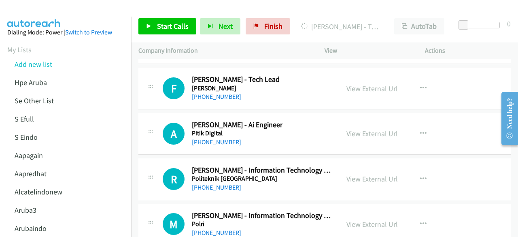
scroll to position [10970, 0]
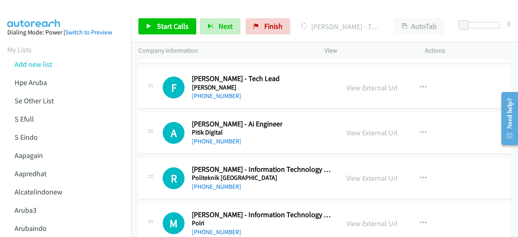
click at [342, 119] on div "View External Url View External Url Schedule/Manage Callback Start Calls Here R…" at bounding box center [393, 132] width 108 height 27
click at [346, 128] on link "View External Url" at bounding box center [371, 132] width 51 height 9
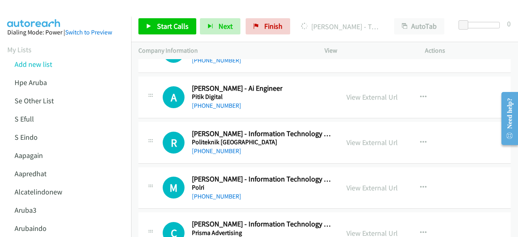
scroll to position [11007, 0]
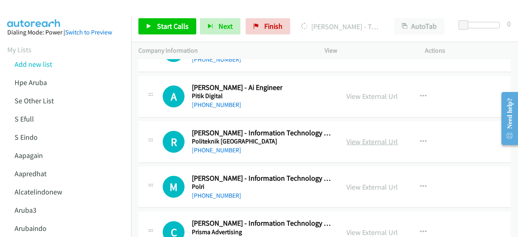
click at [360, 137] on link "View External Url" at bounding box center [371, 141] width 51 height 9
click at [367, 182] on link "View External Url" at bounding box center [371, 186] width 51 height 9
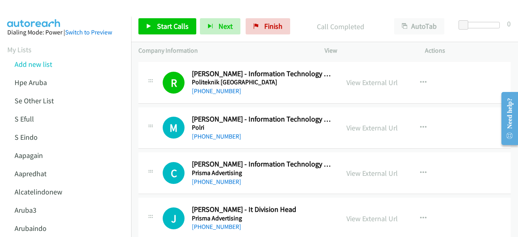
scroll to position [11066, 0]
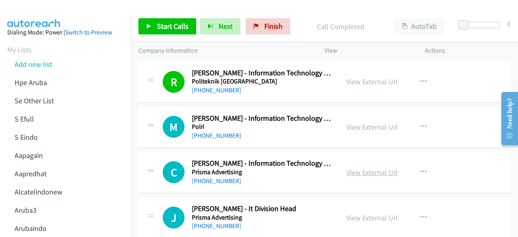
click at [362, 168] on link "View External Url" at bounding box center [371, 172] width 51 height 9
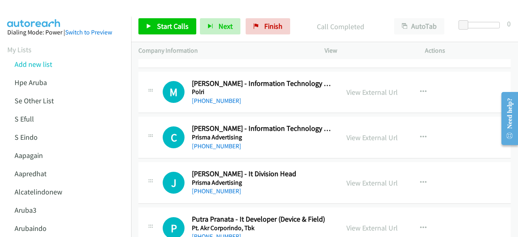
scroll to position [11102, 0]
click at [362, 178] on link "View External Url" at bounding box center [371, 182] width 51 height 9
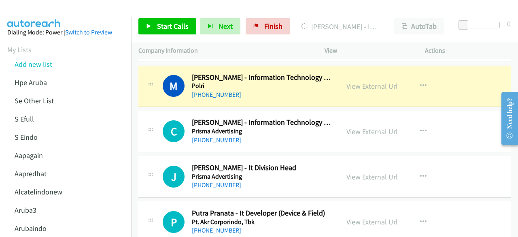
scroll to position [11136, 0]
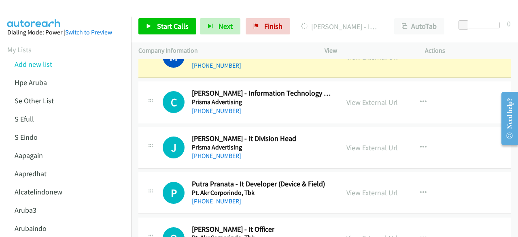
click at [152, 180] on td "P Callback Scheduled Putra Pranata - It Developer (Device & Field) Pt. Akr Corp…" at bounding box center [324, 192] width 387 height 45
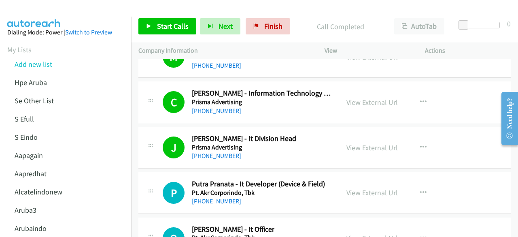
click at [365, 187] on div "View External Url" at bounding box center [371, 192] width 51 height 11
click at [366, 188] on link "View External Url" at bounding box center [371, 192] width 51 height 9
click at [364, 233] on link "View External Url" at bounding box center [371, 237] width 51 height 9
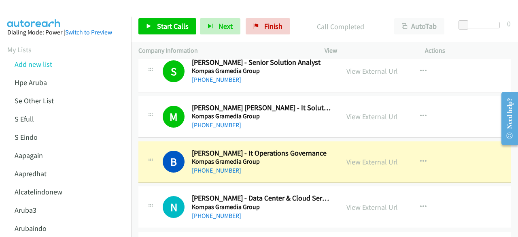
scroll to position [8621, 0]
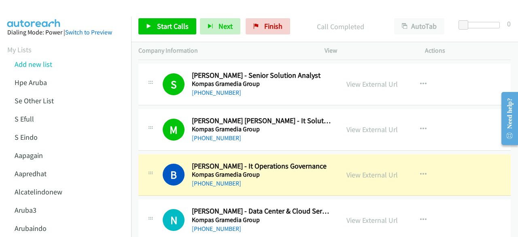
click at [295, 224] on div "[PHONE_NUMBER]" at bounding box center [262, 229] width 140 height 10
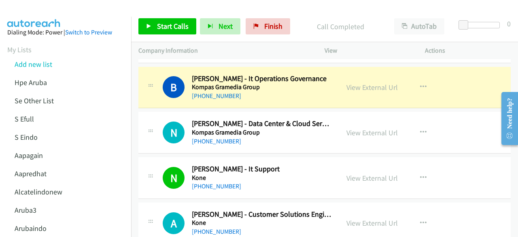
scroll to position [8698, 0]
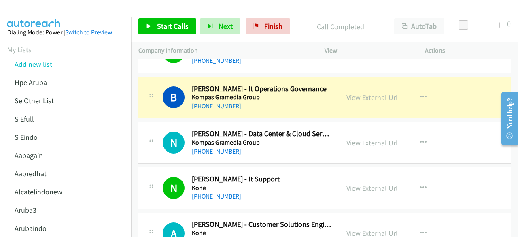
click at [355, 138] on link "View External Url" at bounding box center [371, 142] width 51 height 9
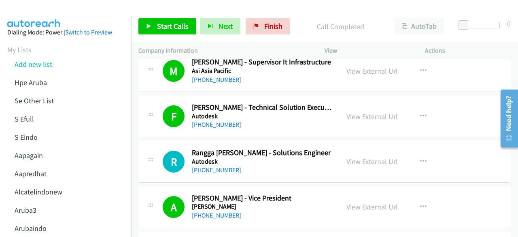
scroll to position [534, 0]
click at [354, 161] on link "View External Url" at bounding box center [371, 161] width 51 height 9
